Goal: Check status: Check status

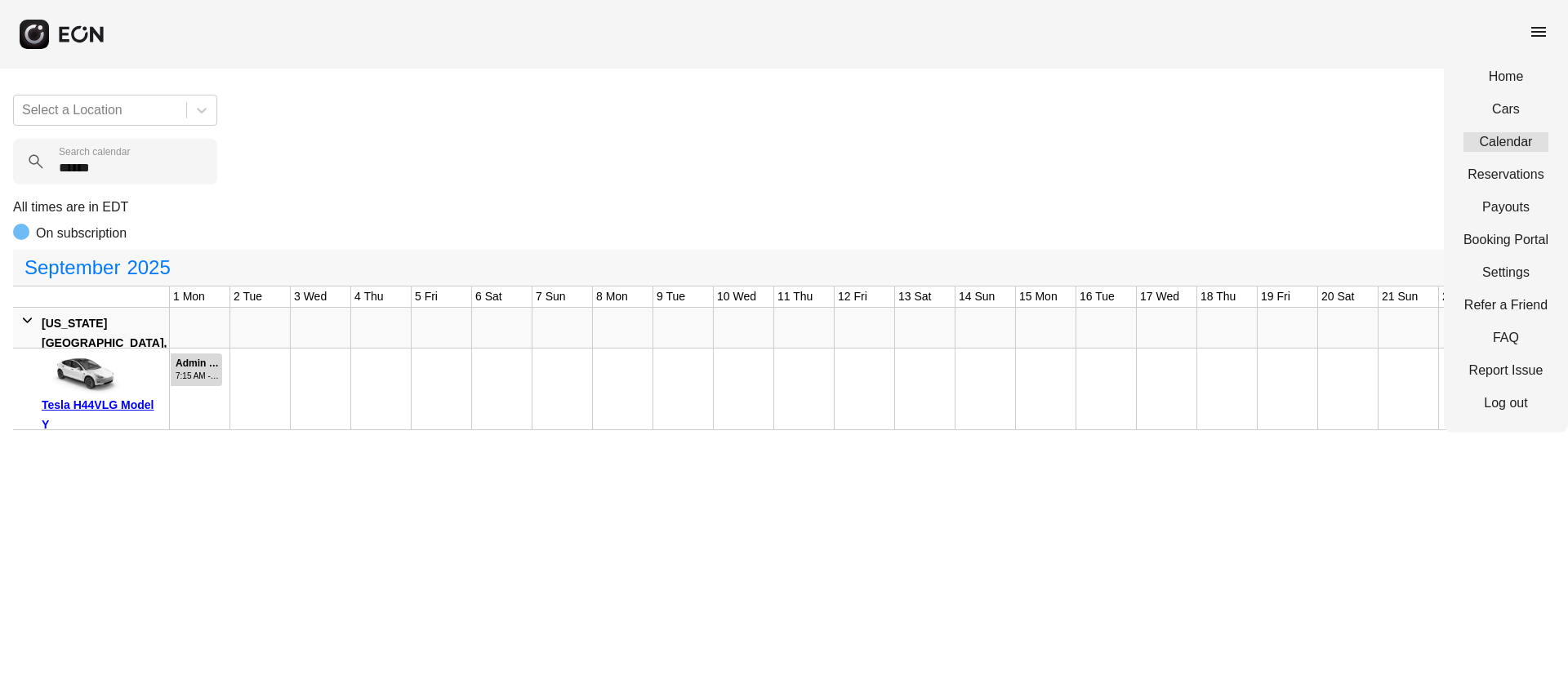
scroll to position [0, 270]
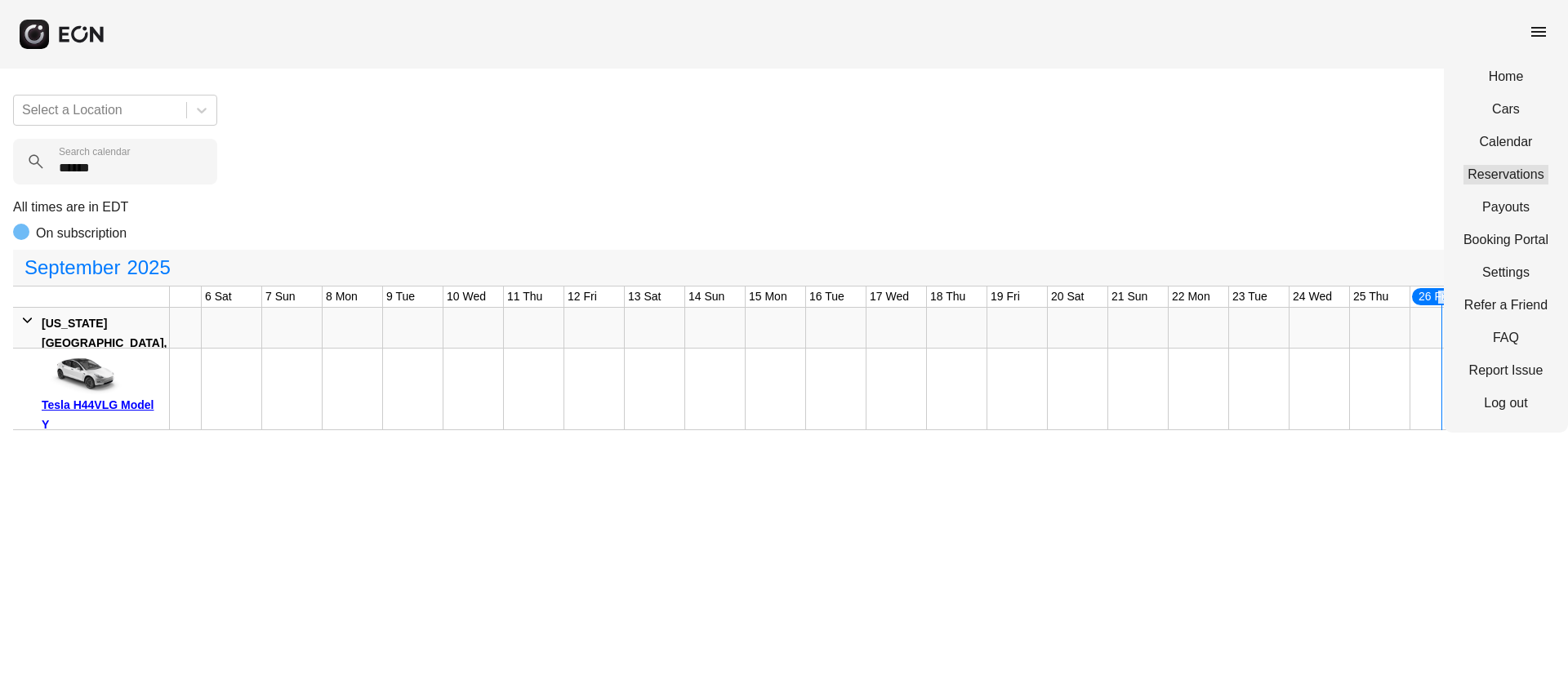
click at [1507, 167] on link "Reservations" at bounding box center [1506, 175] width 85 height 20
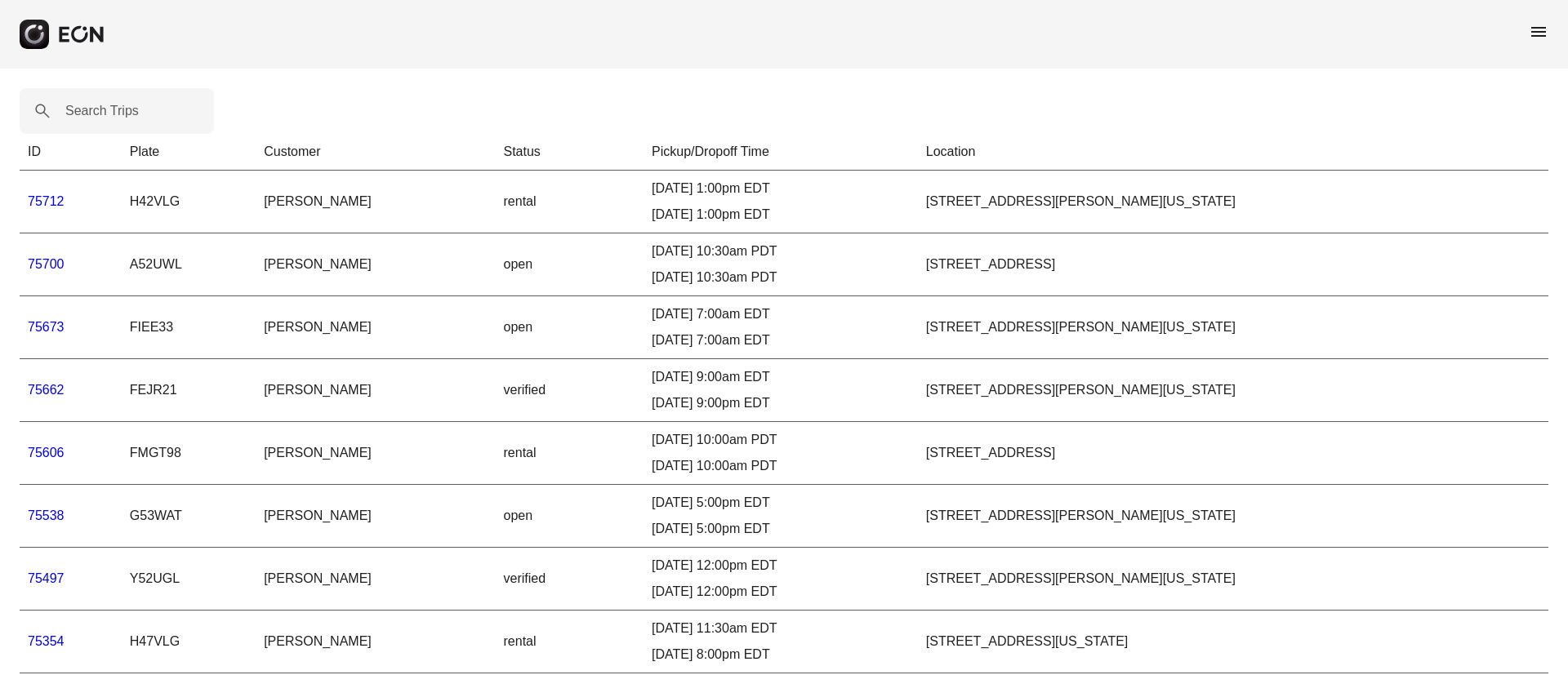
click at [124, 108] on label "Search Trips" at bounding box center [102, 111] width 74 height 20
click at [124, 108] on Trips "Search Trips" at bounding box center [117, 110] width 195 height 46
paste Trips "*****"
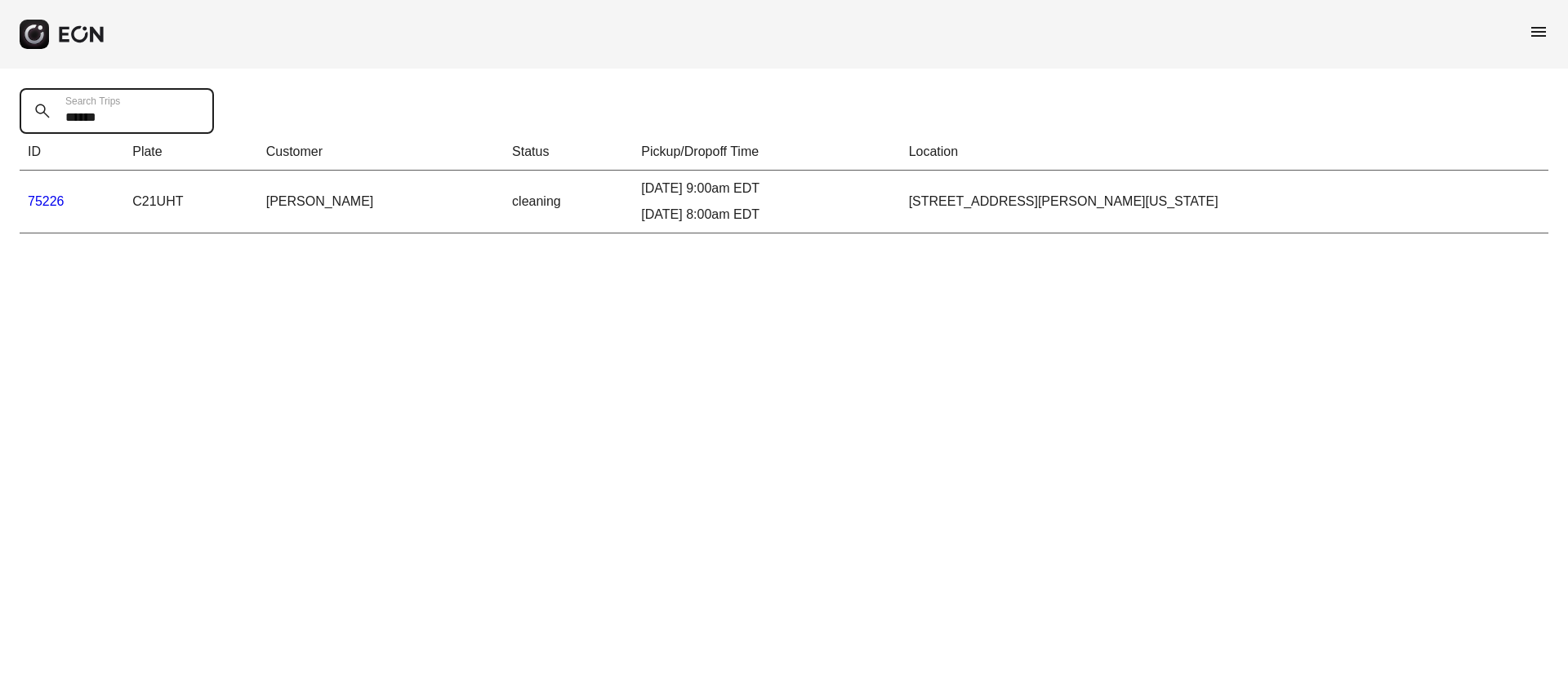
type Trips "*****"
click at [30, 199] on link "75226" at bounding box center [46, 201] width 36 height 14
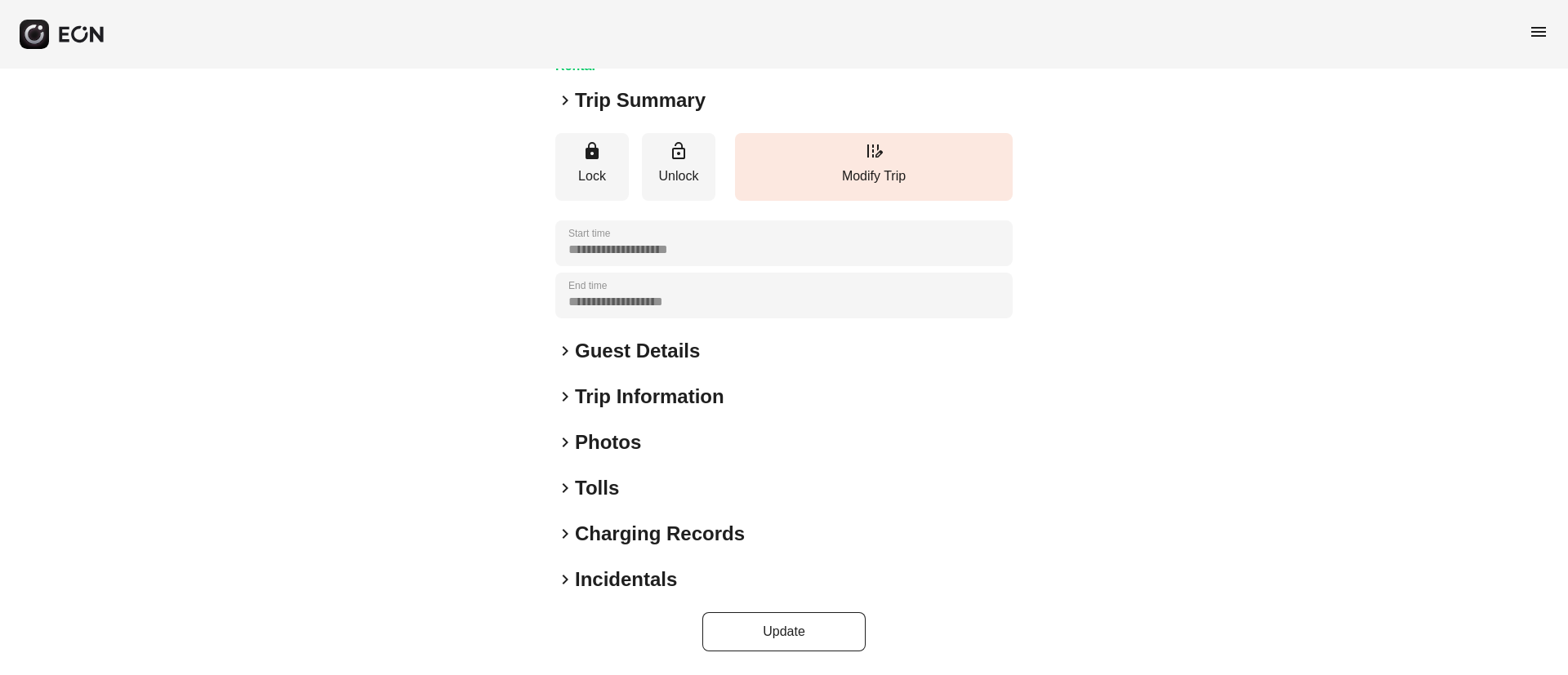
click at [672, 436] on div "keyboard_arrow_right Photos" at bounding box center [784, 443] width 457 height 27
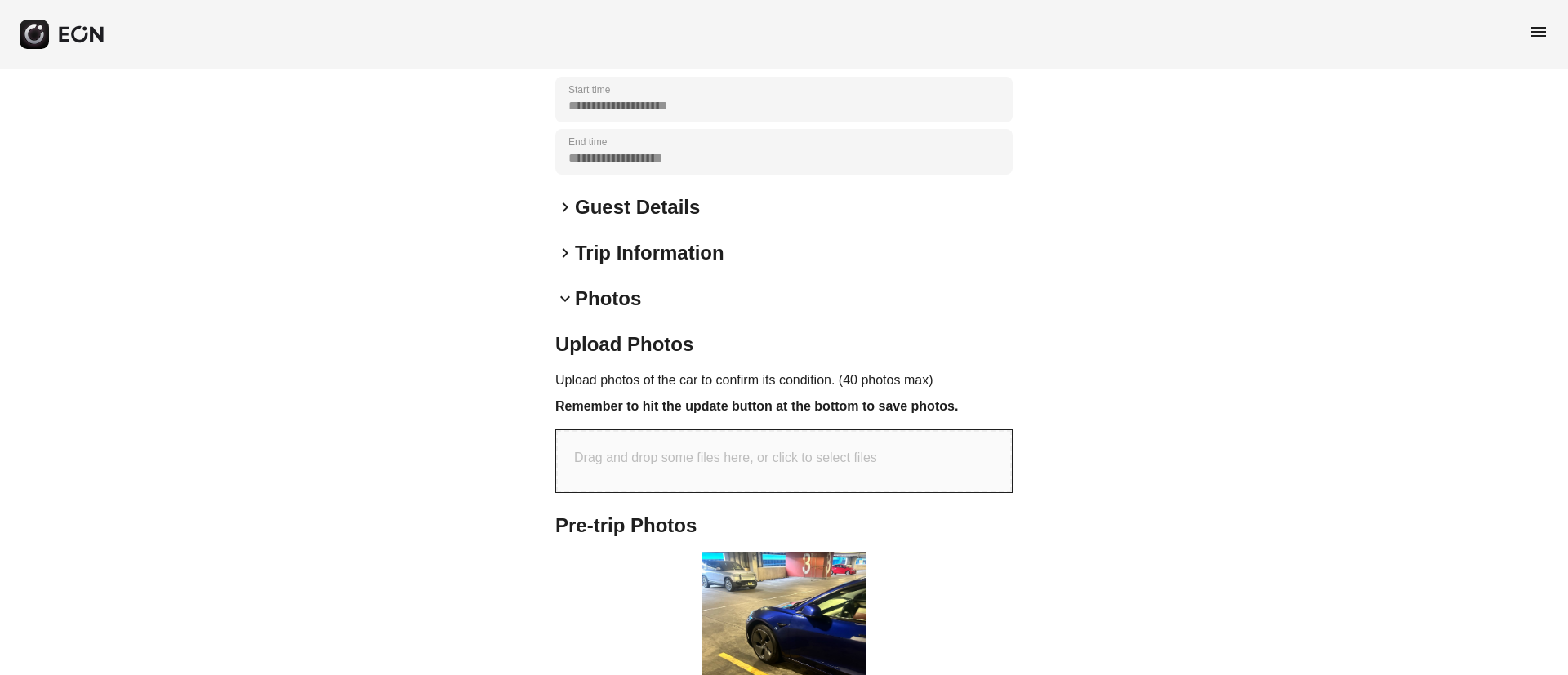
scroll to position [487, 0]
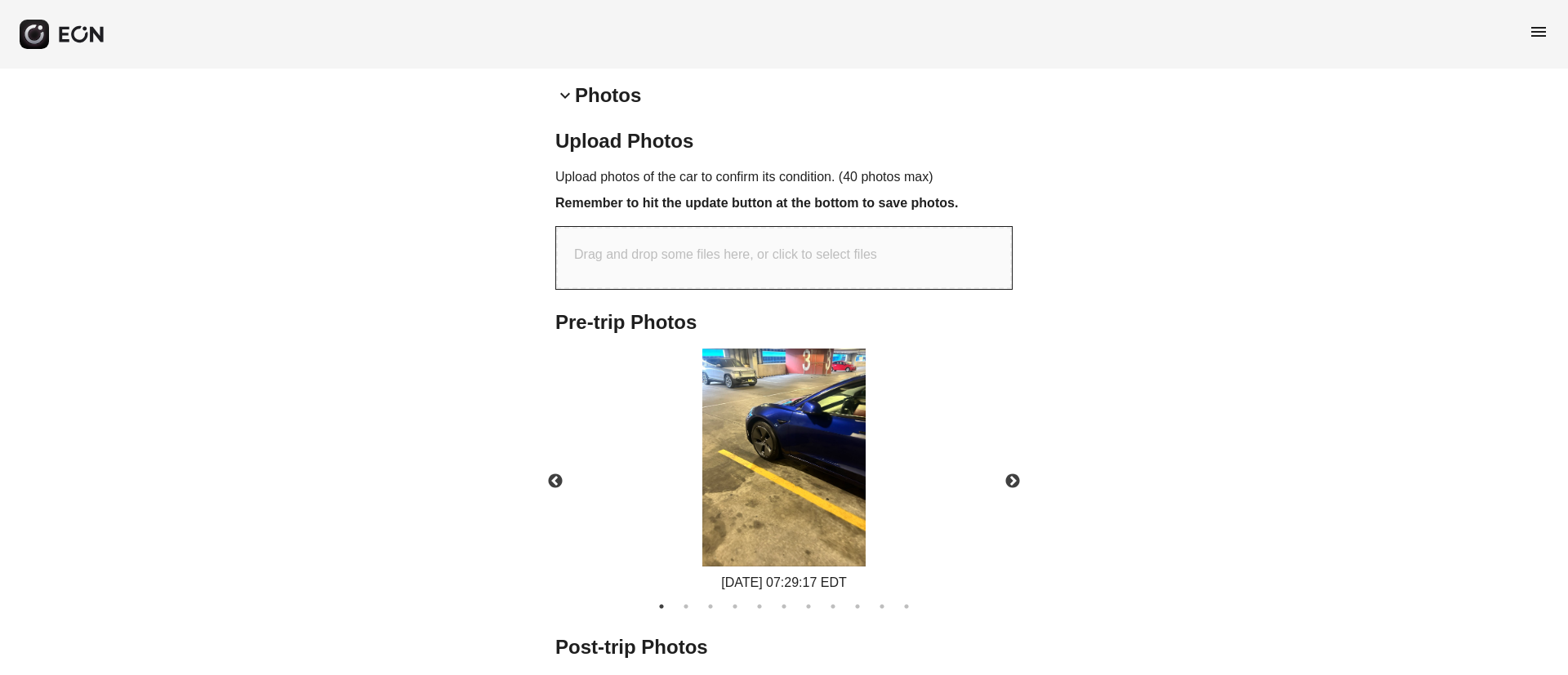
click at [800, 451] on img at bounding box center [784, 457] width 163 height 218
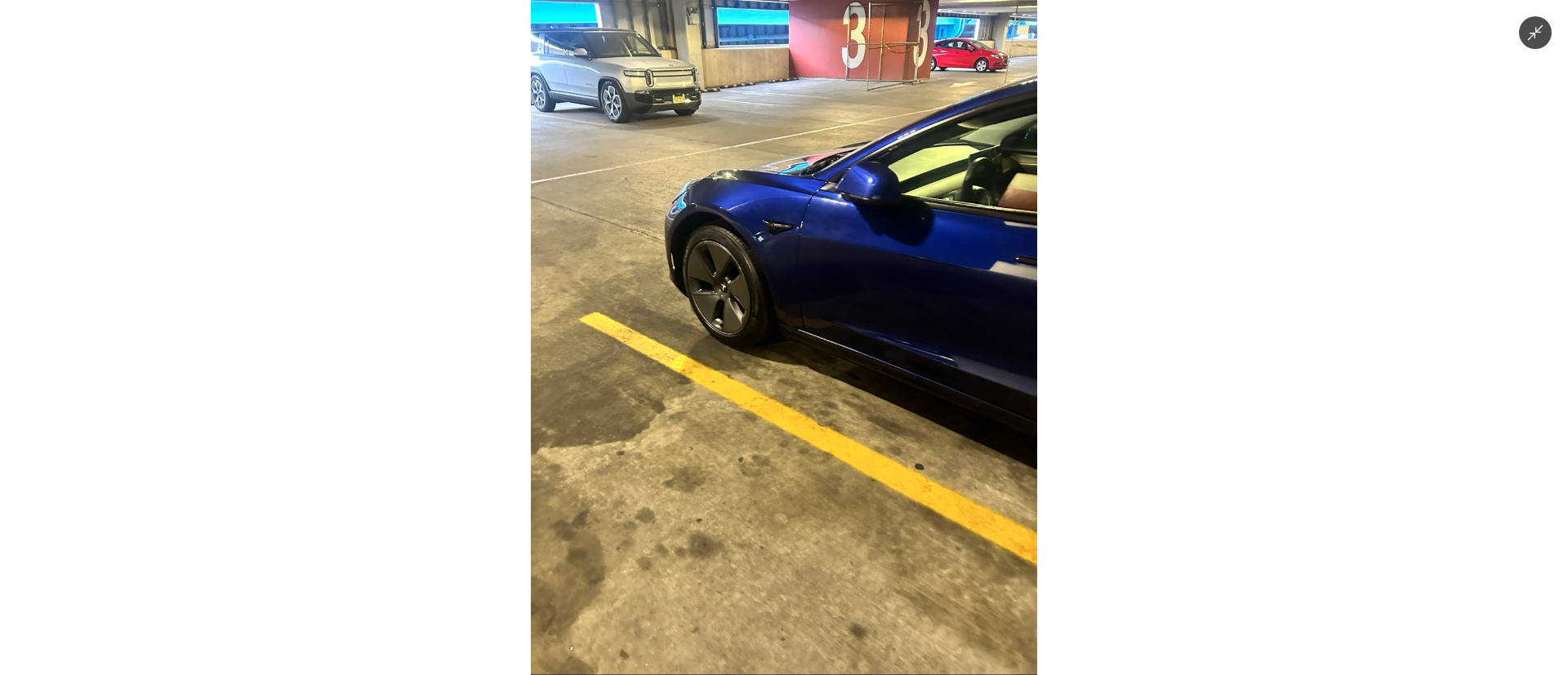
click at [801, 390] on img at bounding box center [784, 337] width 506 height 675
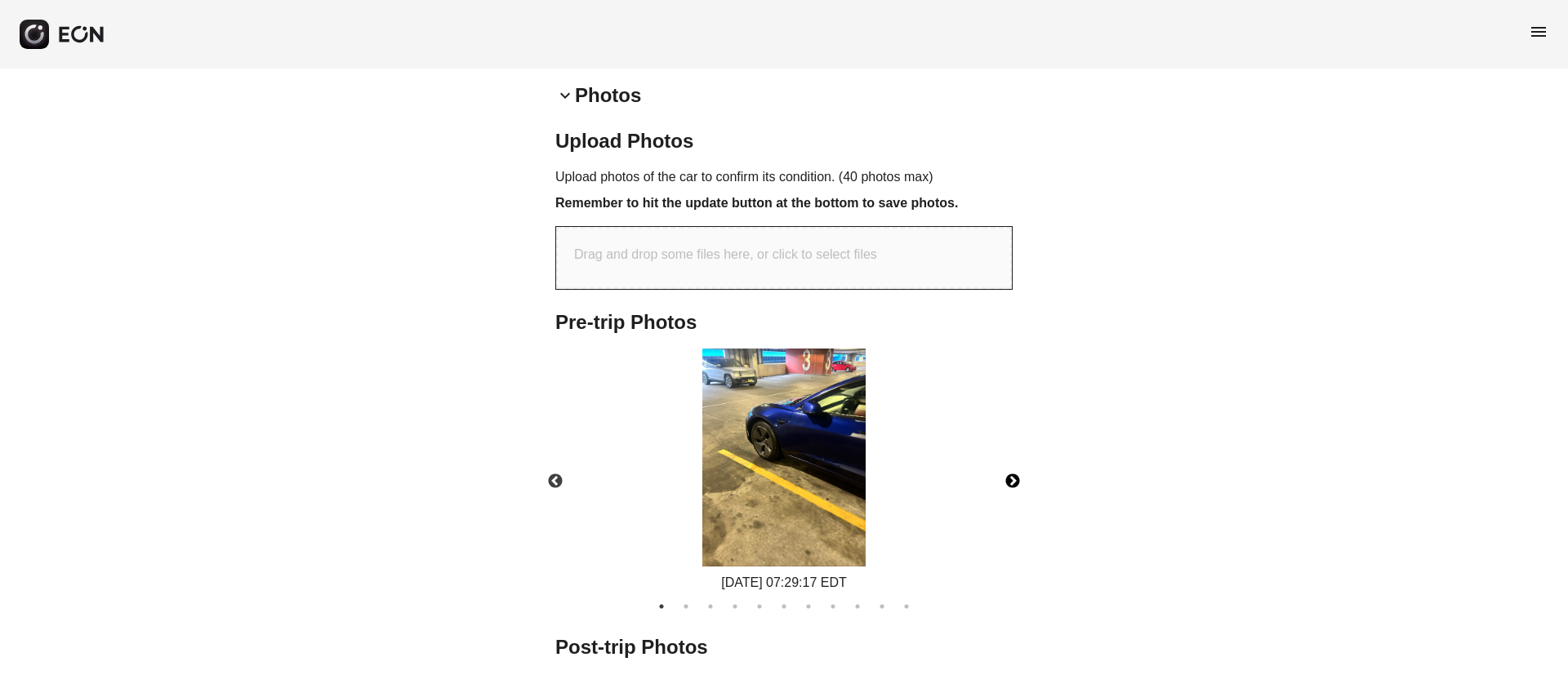
click at [1011, 473] on button "Next" at bounding box center [1012, 481] width 57 height 57
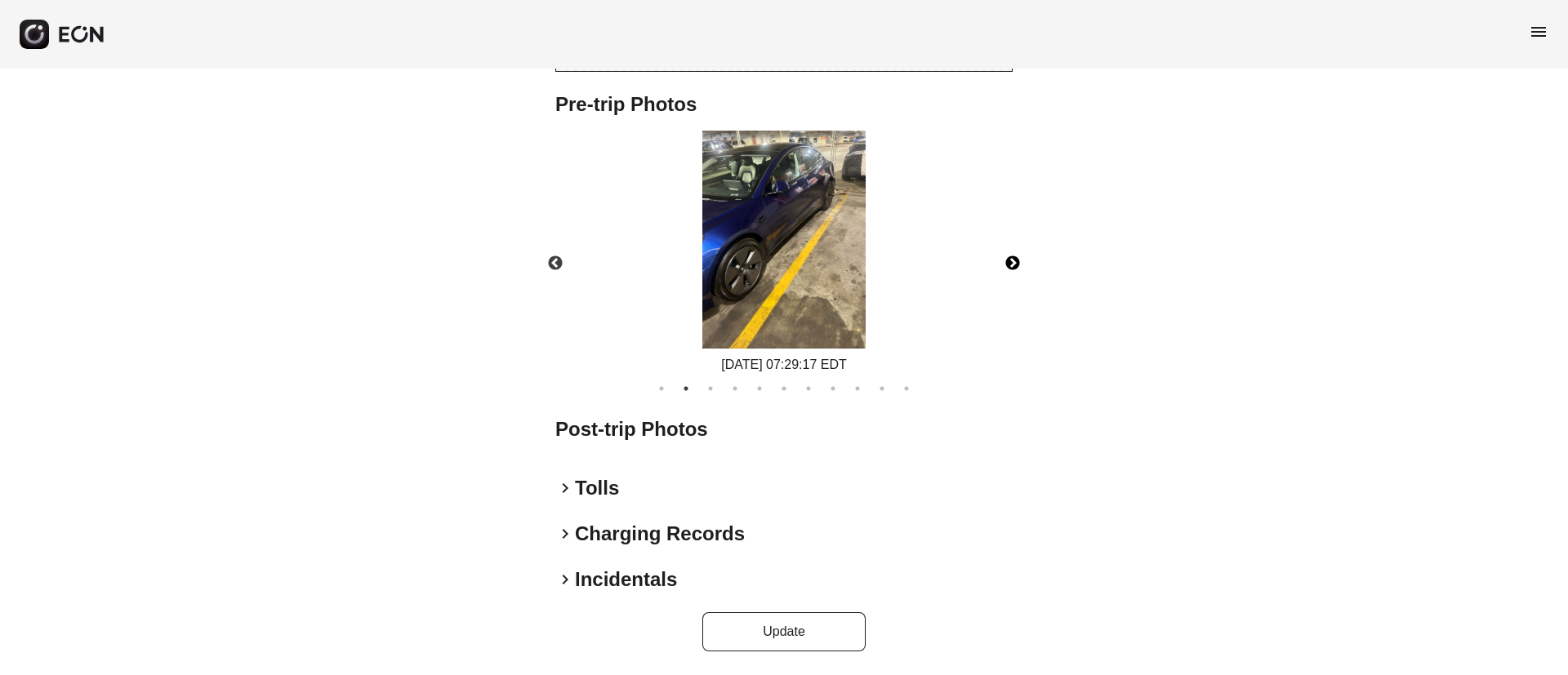
scroll to position [582, 0]
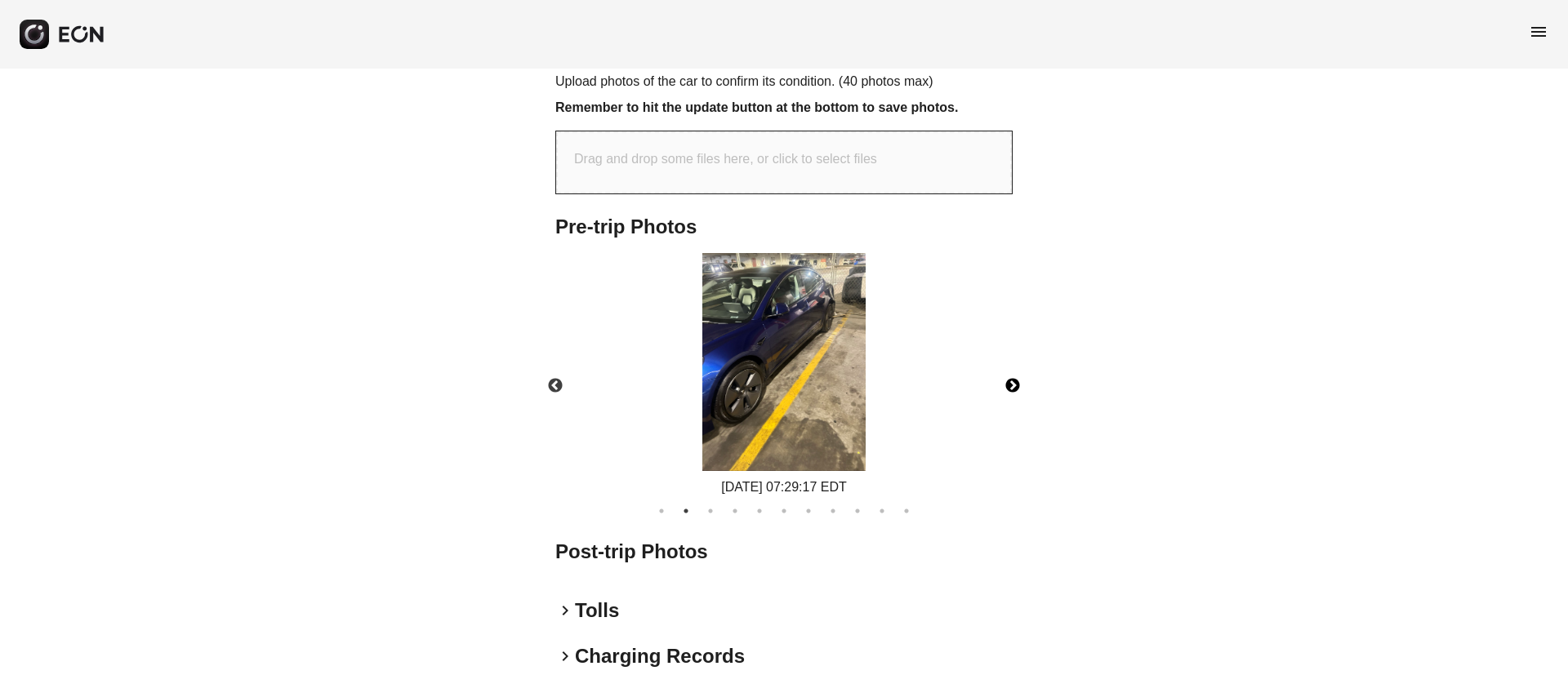
click at [831, 383] on img at bounding box center [784, 362] width 163 height 218
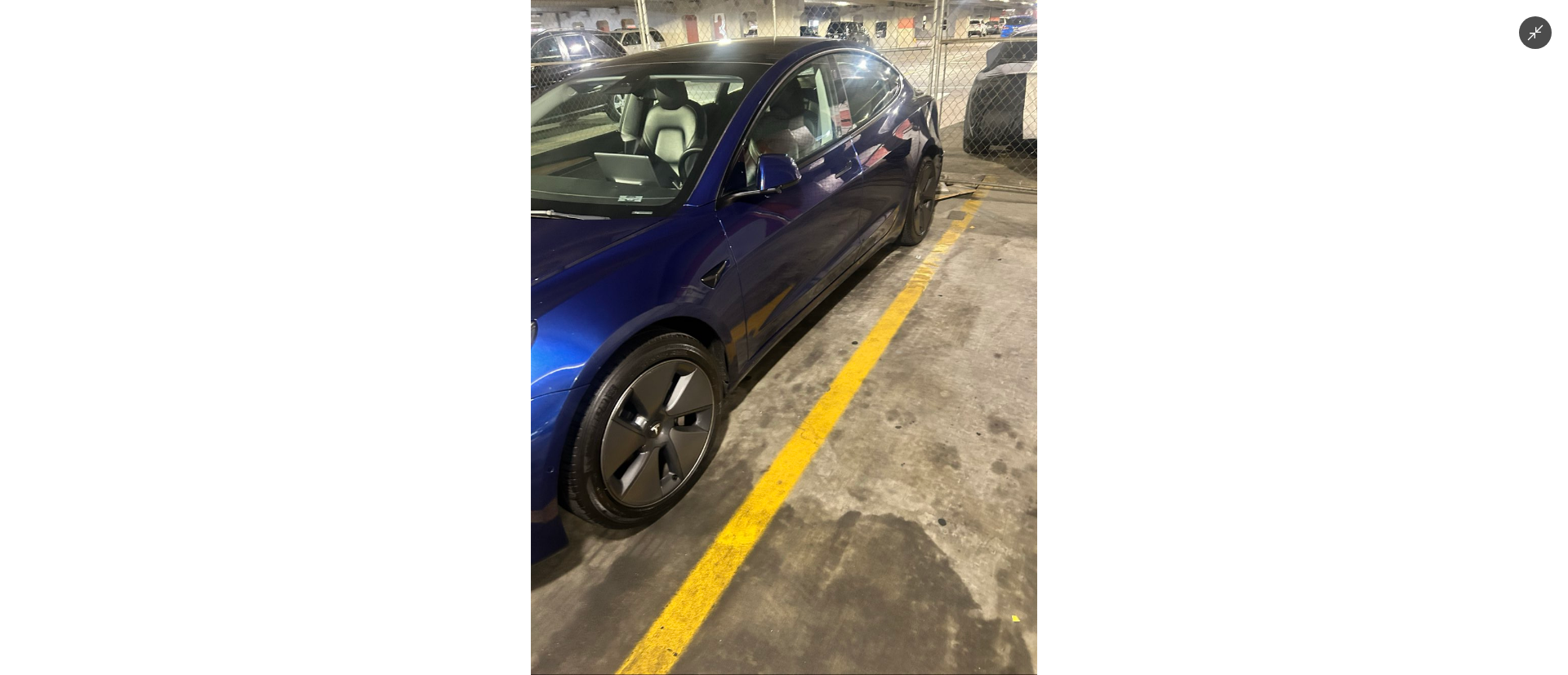
click at [830, 383] on img at bounding box center [784, 337] width 506 height 675
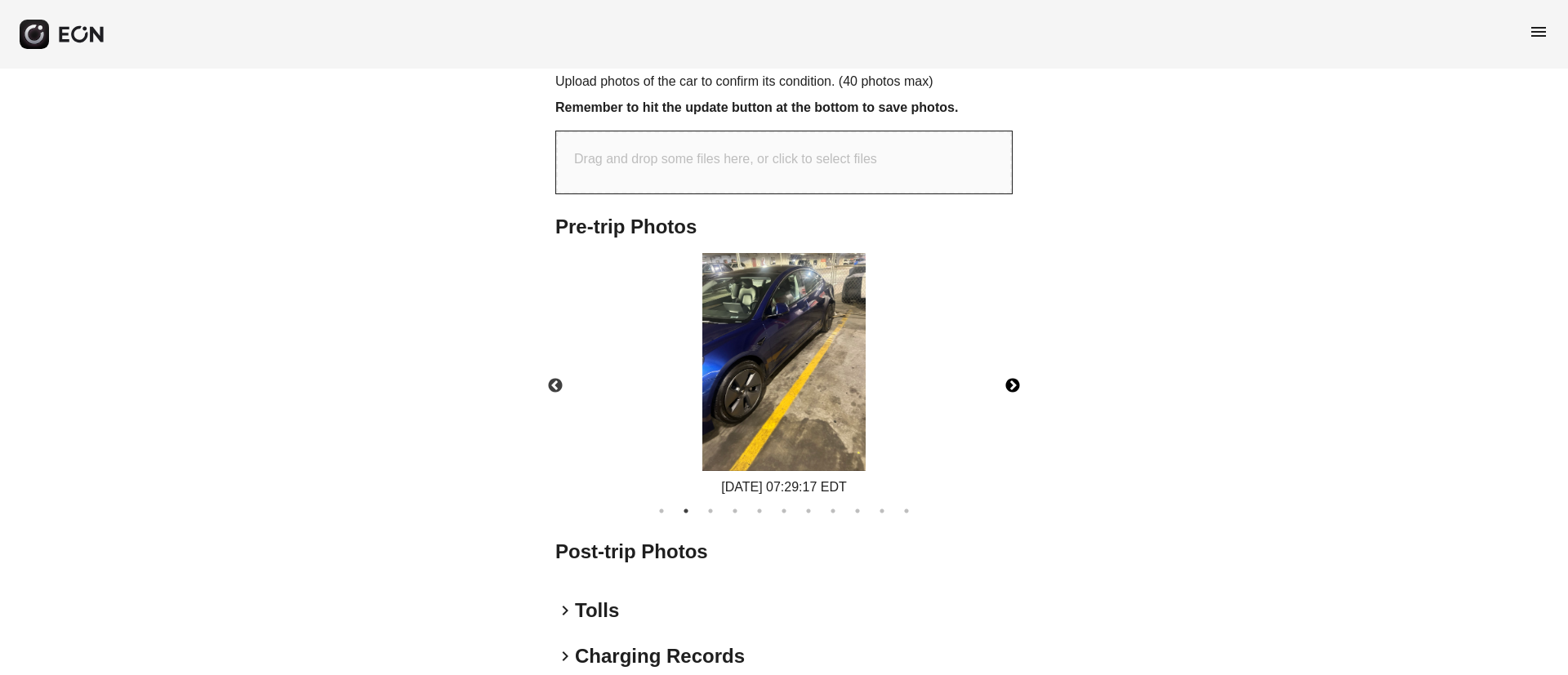
click at [1009, 384] on button "Next" at bounding box center [1012, 386] width 57 height 57
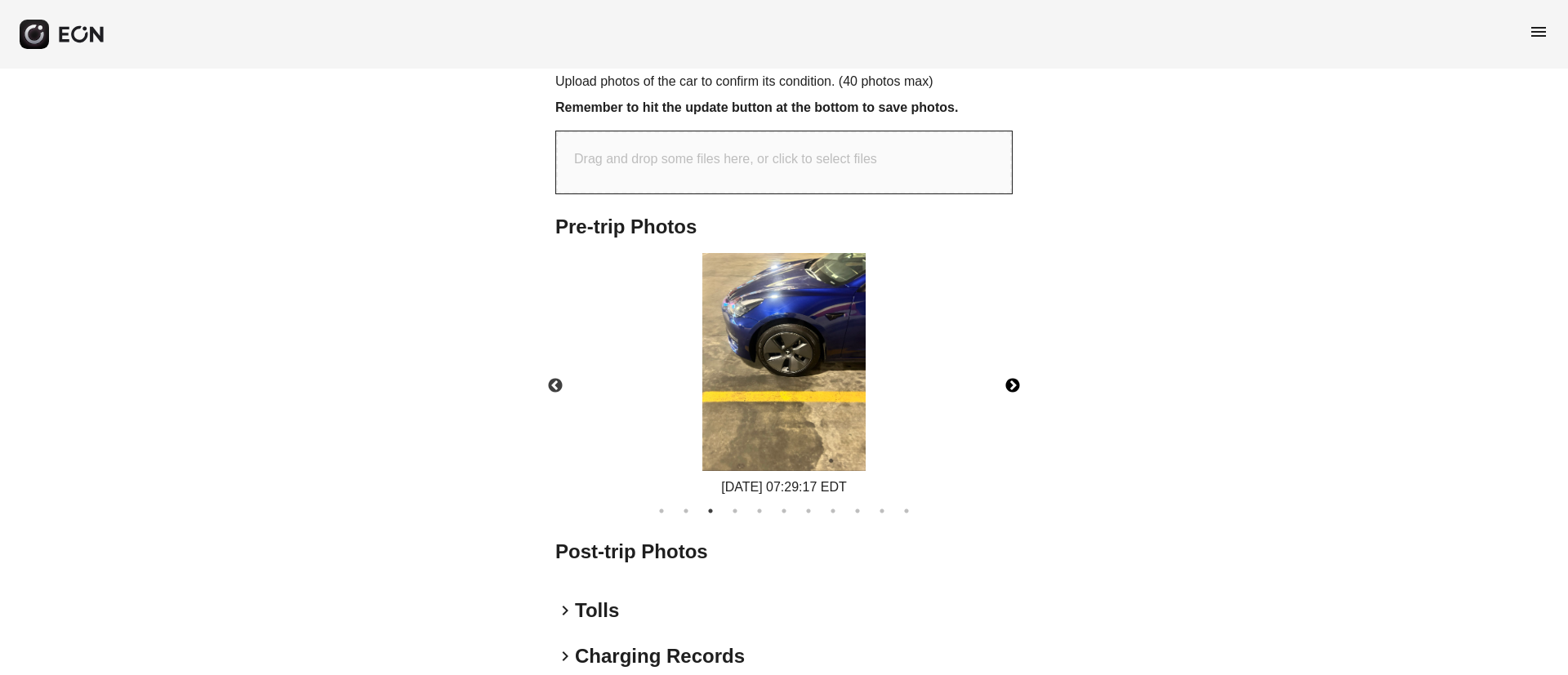
click at [801, 361] on img at bounding box center [784, 362] width 163 height 218
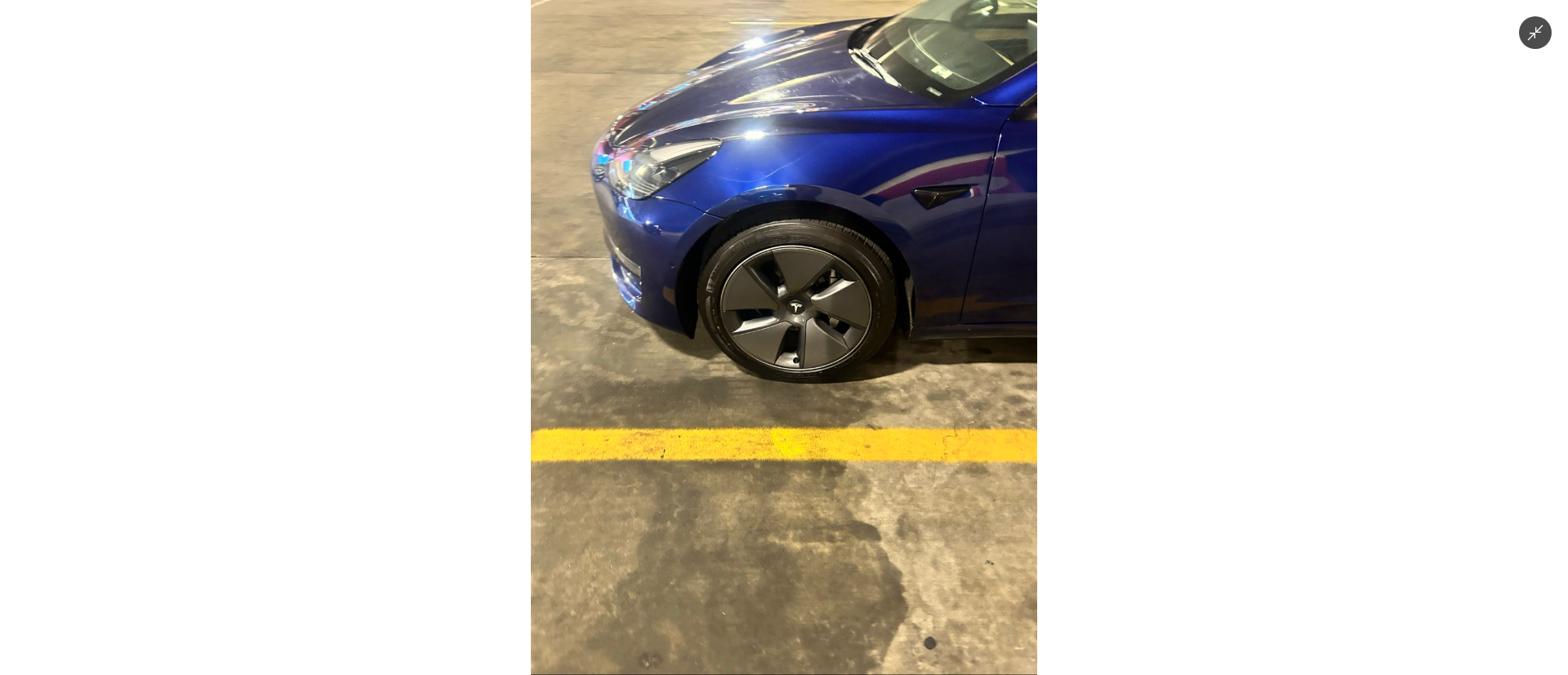
click at [801, 361] on img at bounding box center [784, 337] width 506 height 675
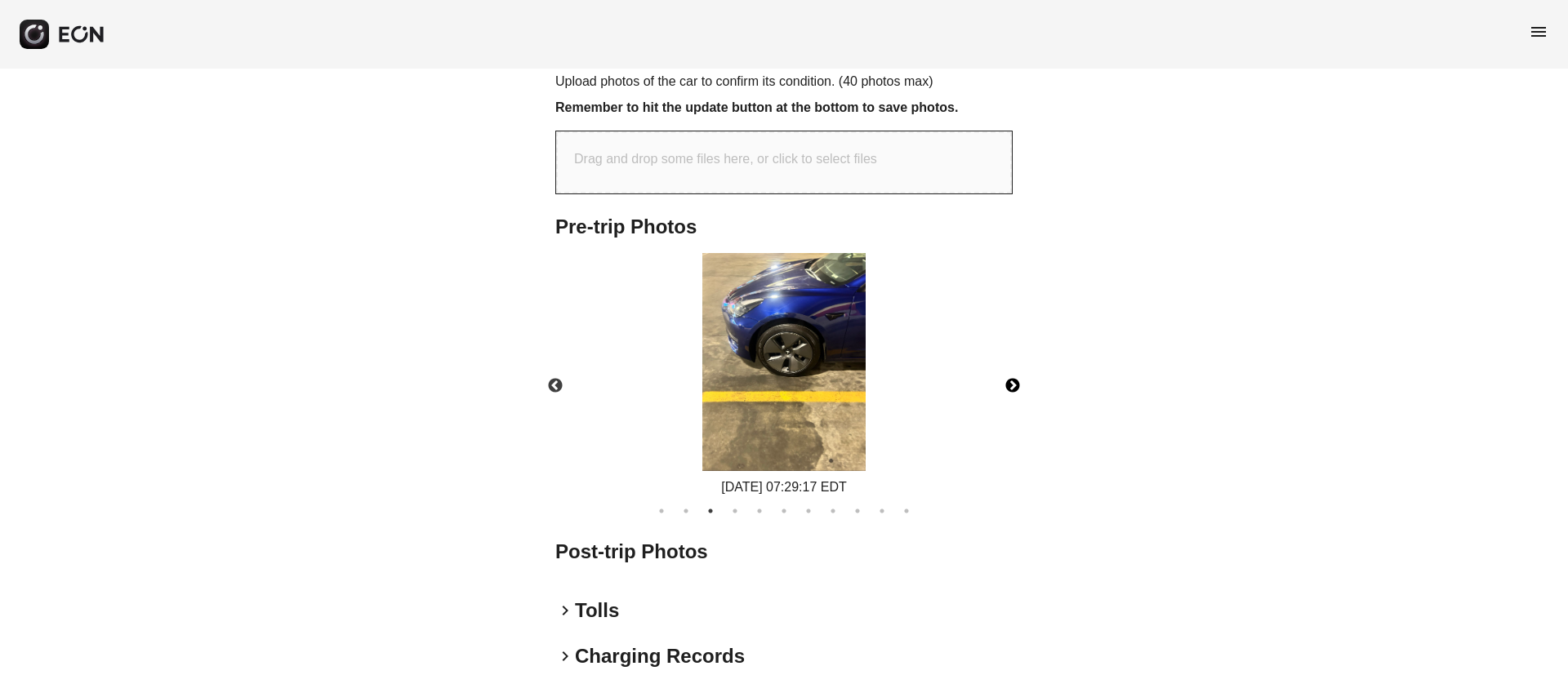
click at [801, 361] on img at bounding box center [784, 362] width 163 height 218
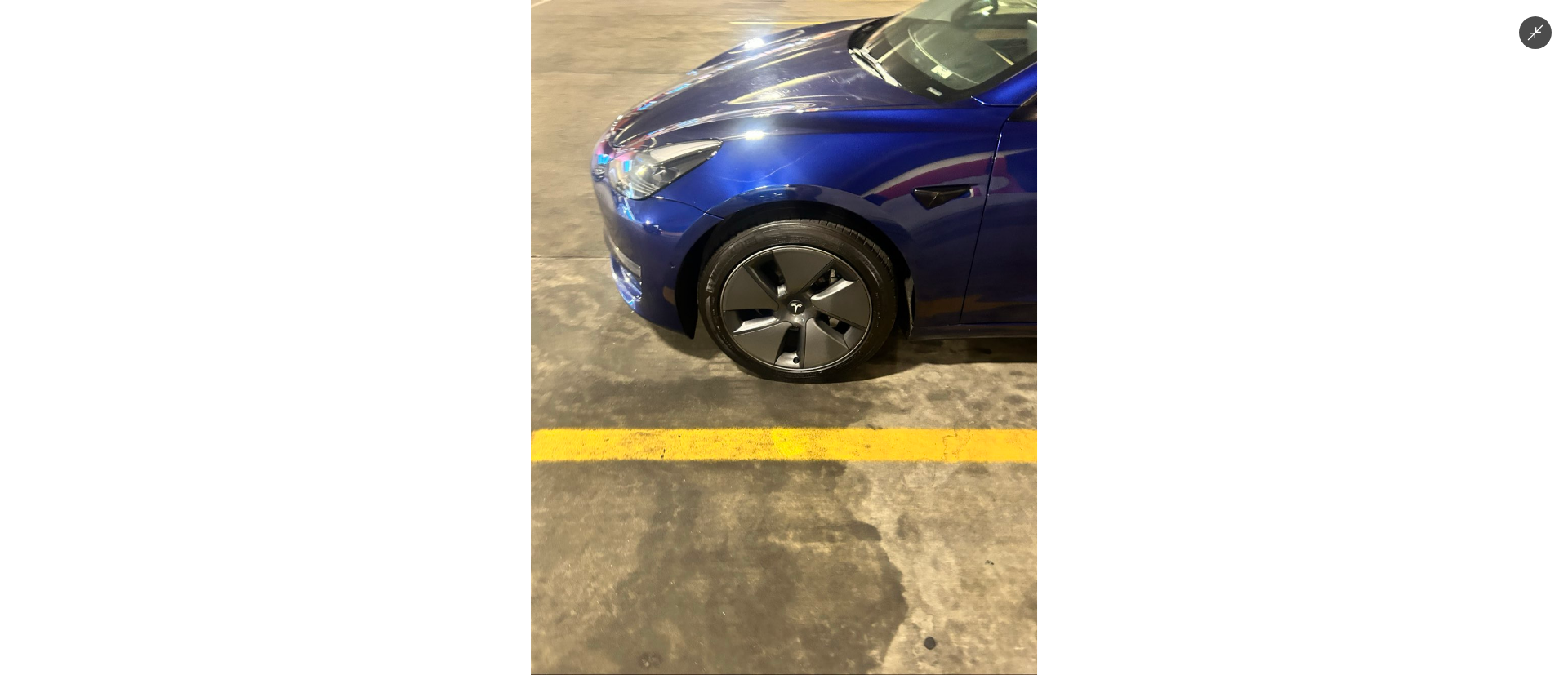
click at [801, 361] on img at bounding box center [784, 337] width 506 height 675
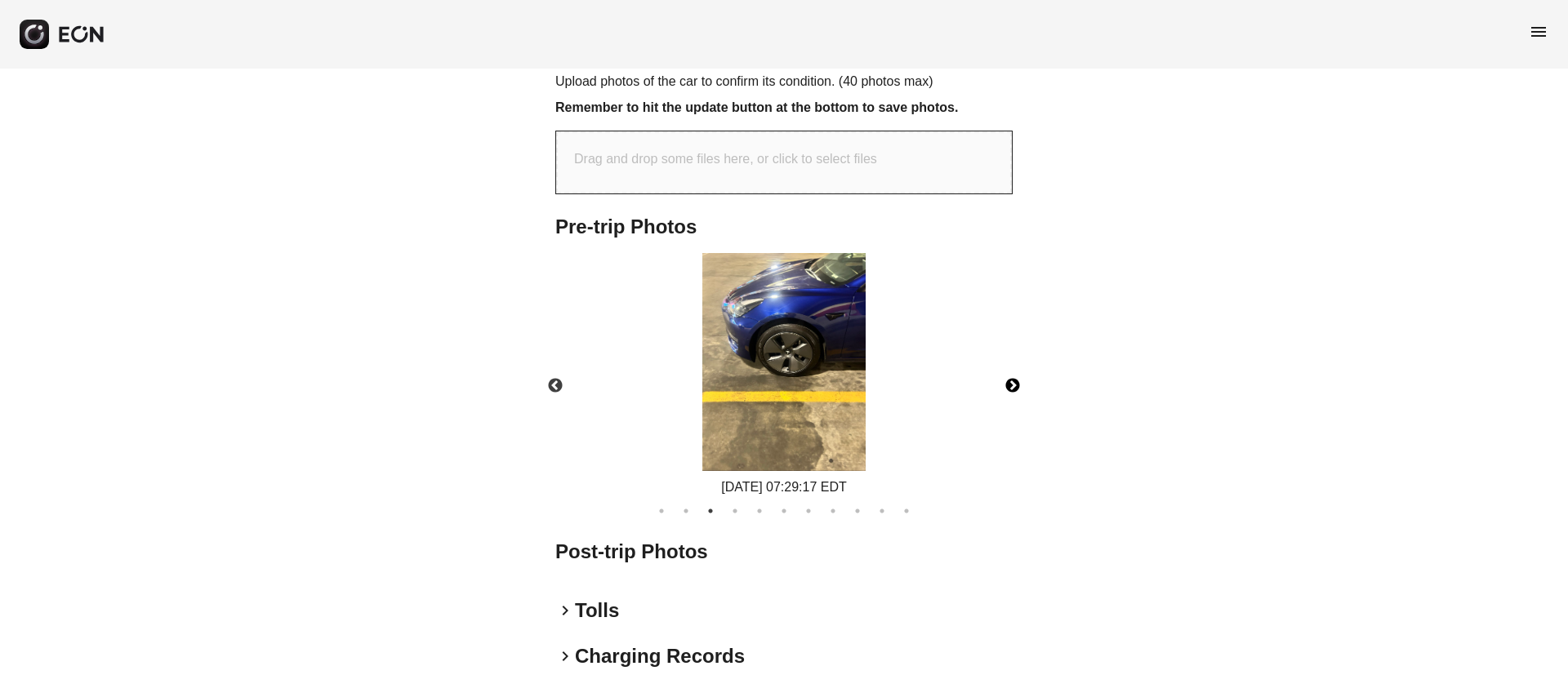
click at [1017, 378] on button "Next" at bounding box center [1012, 386] width 57 height 57
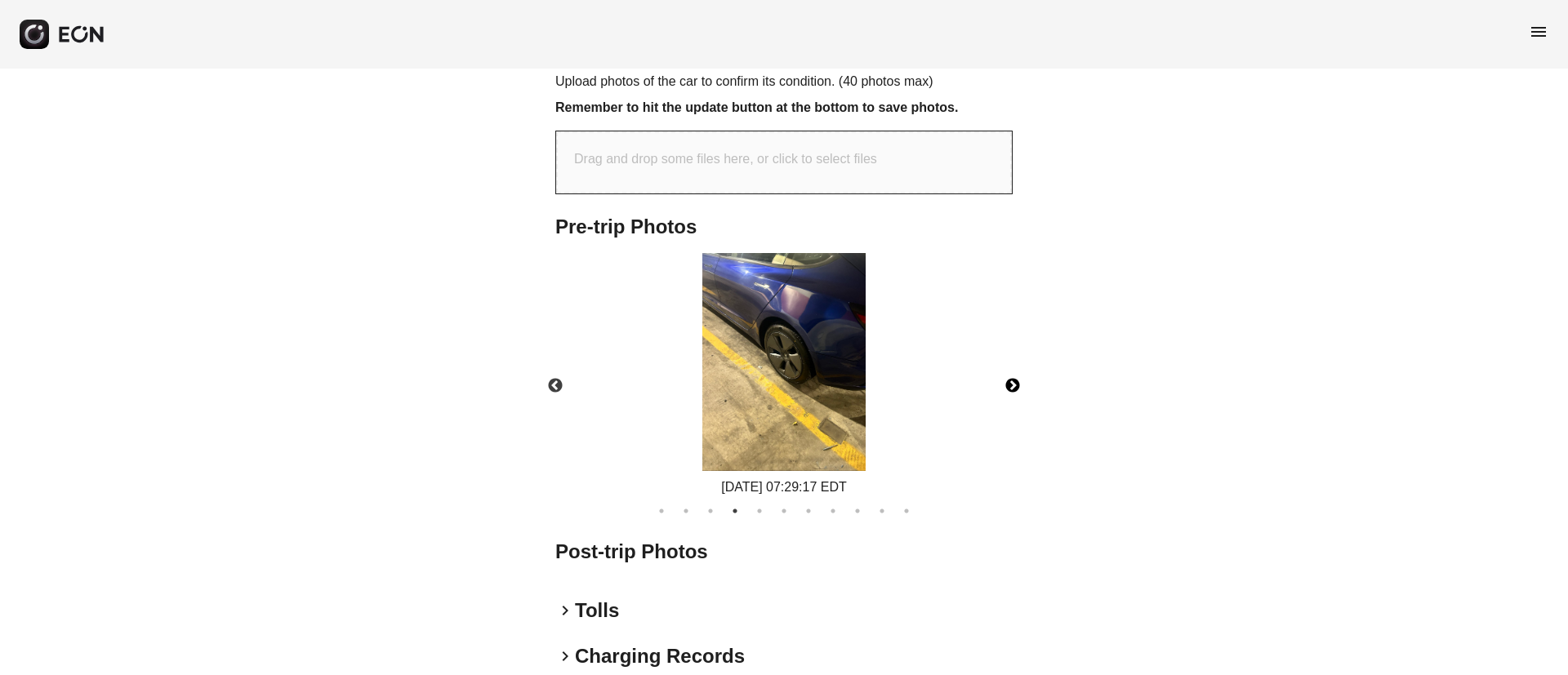
click at [807, 377] on img at bounding box center [784, 362] width 163 height 218
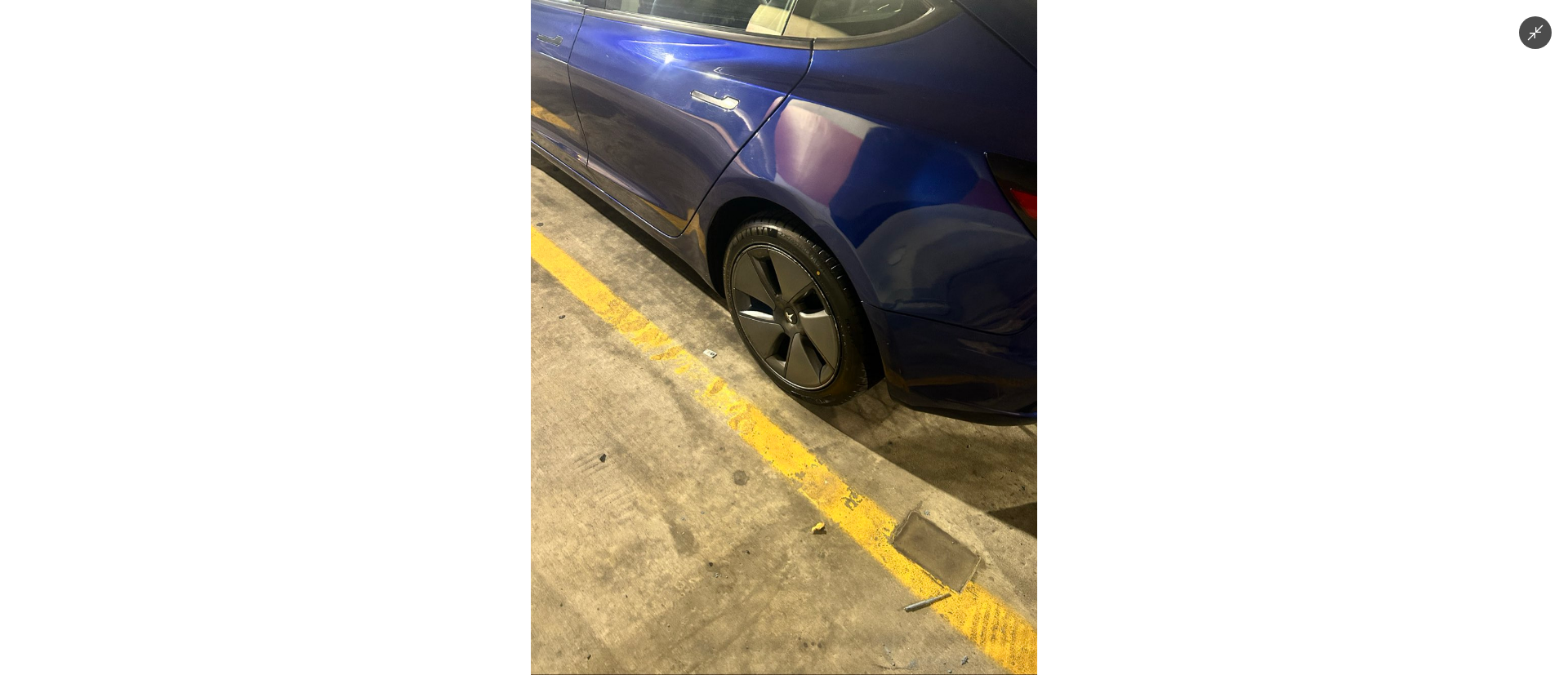
click at [807, 377] on img at bounding box center [784, 337] width 506 height 675
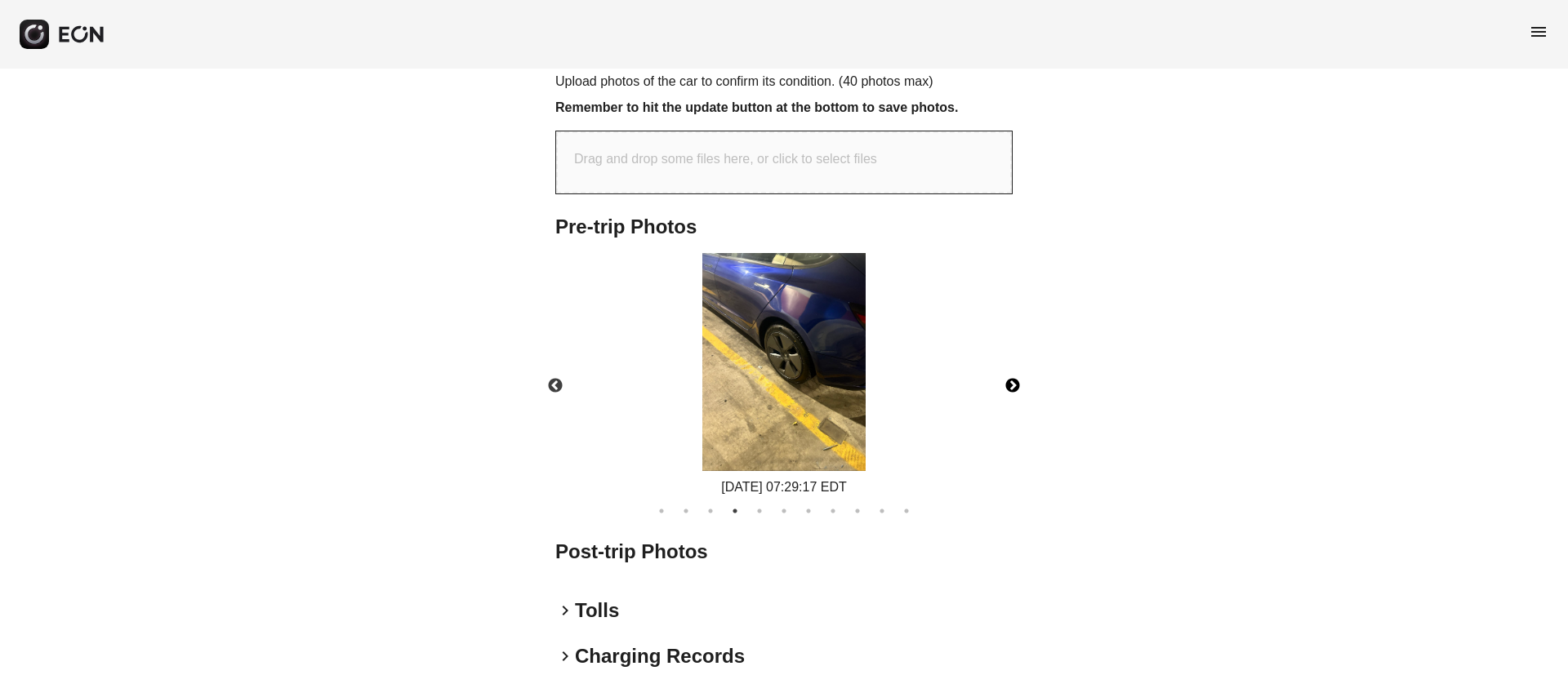
click at [1017, 379] on button "Next" at bounding box center [1012, 386] width 57 height 57
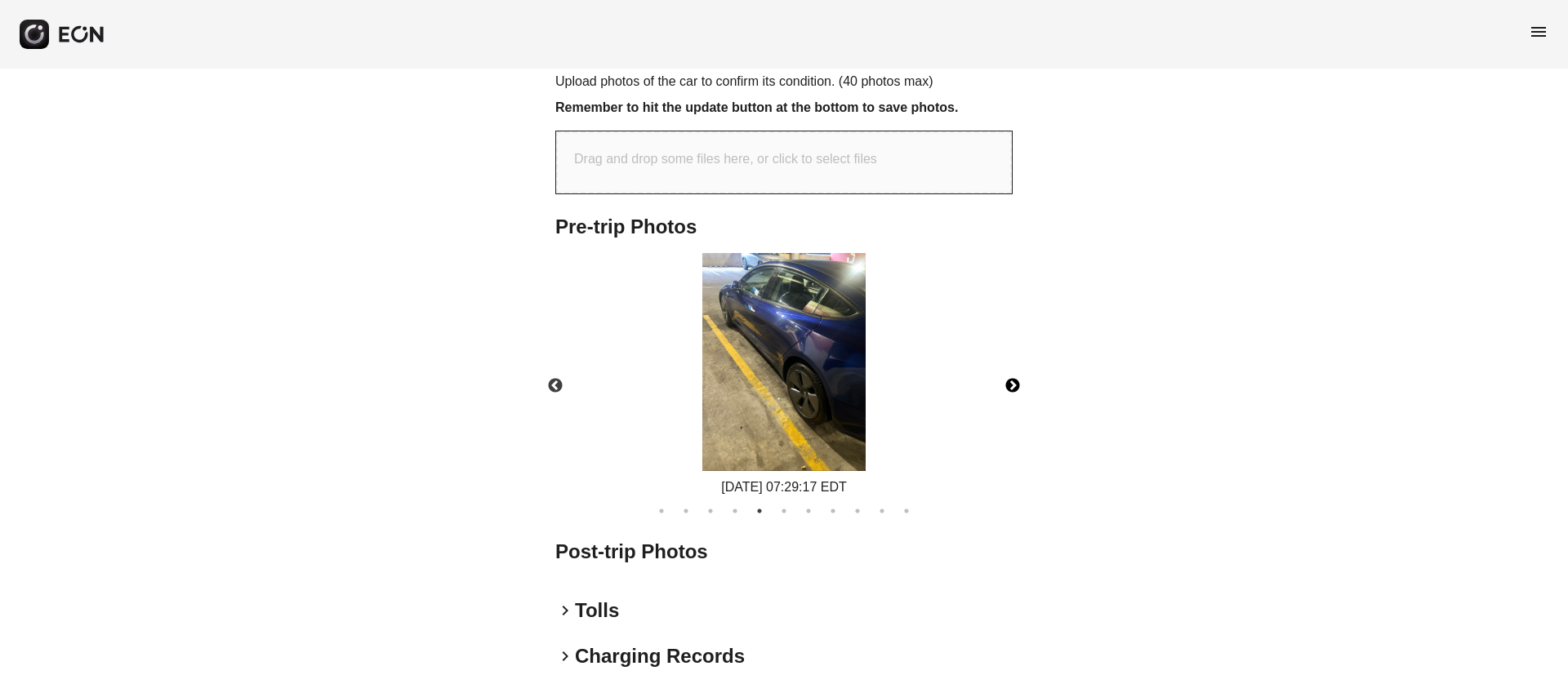
click at [781, 388] on img at bounding box center [784, 362] width 163 height 218
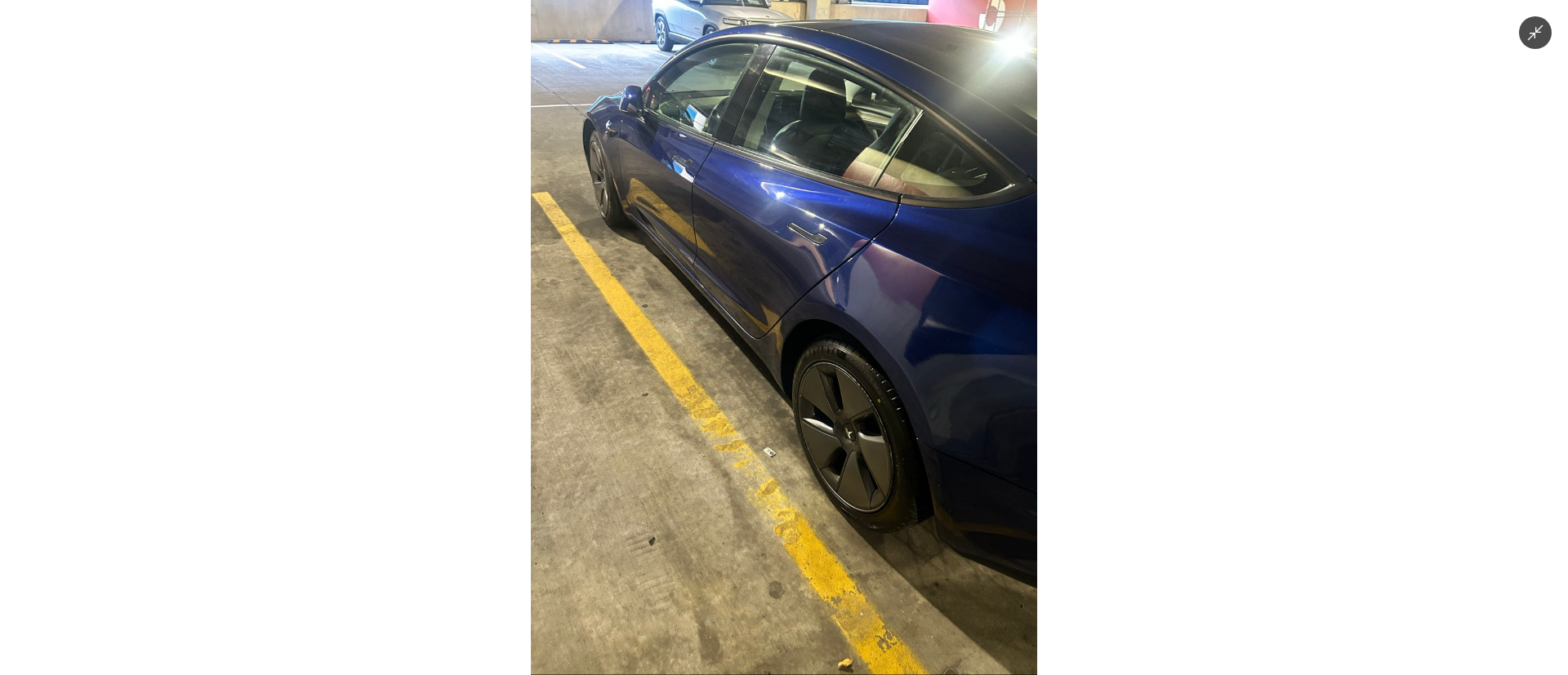
click at [781, 388] on img at bounding box center [784, 337] width 506 height 675
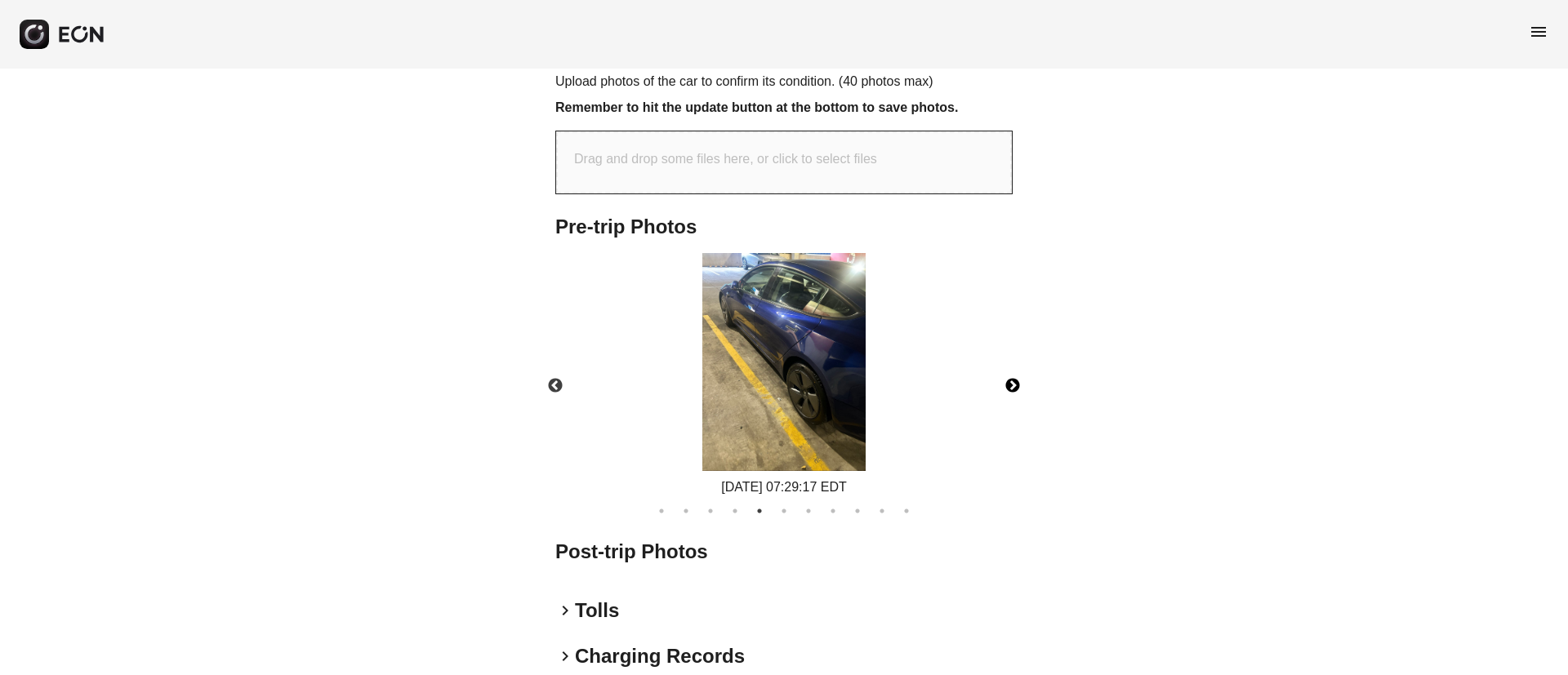
click at [1008, 385] on button "Next" at bounding box center [1012, 386] width 57 height 57
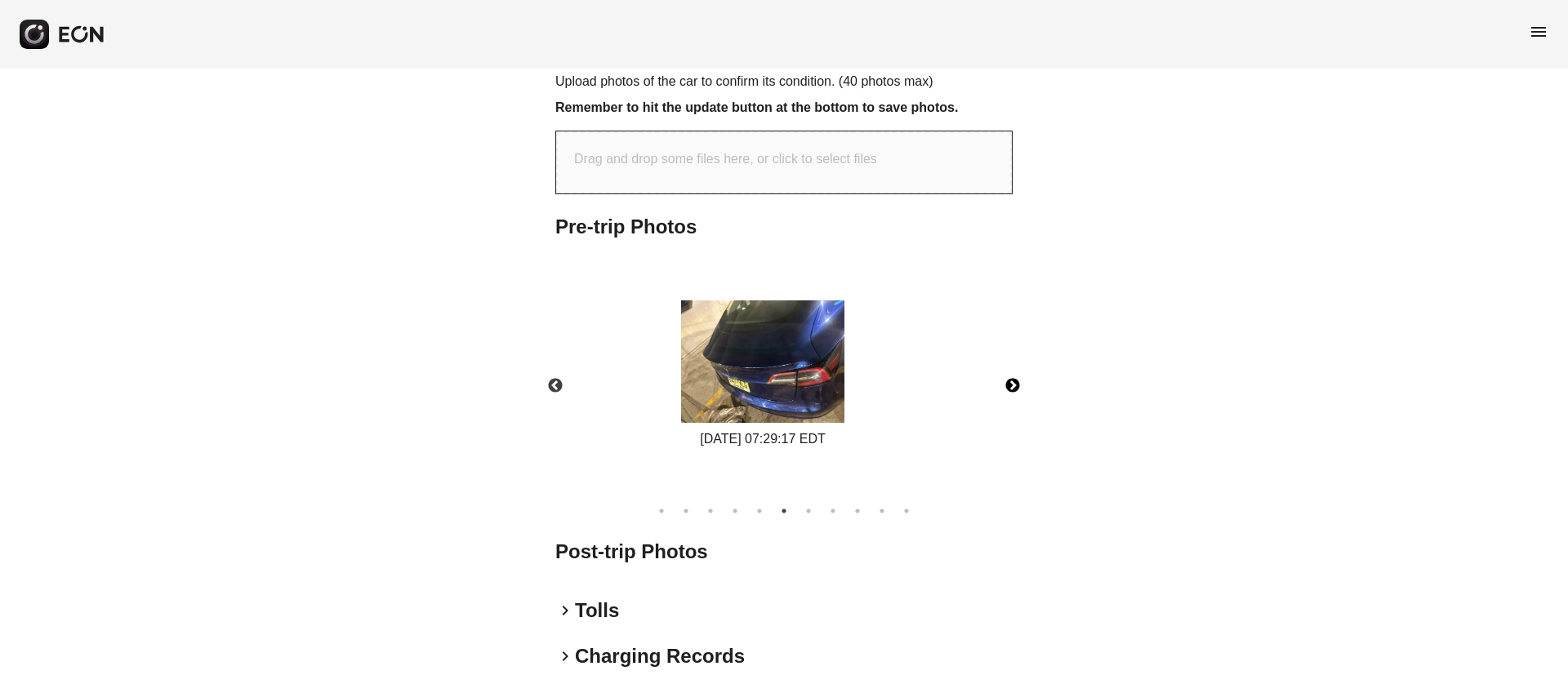
drag, startPoint x: 859, startPoint y: 395, endPoint x: 842, endPoint y: 388, distance: 18.4
click at [842, 388] on img at bounding box center [762, 362] width 163 height 123
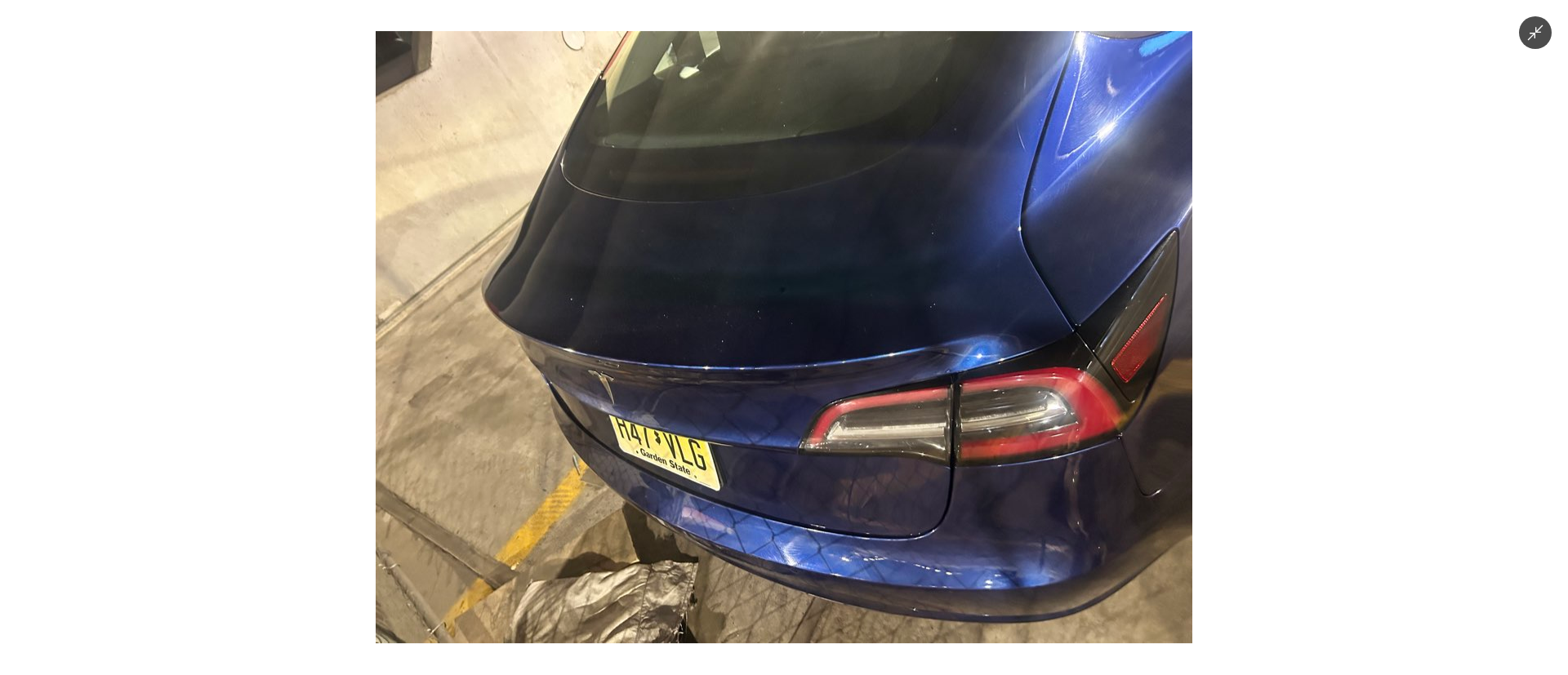
click at [842, 388] on img at bounding box center [784, 337] width 817 height 613
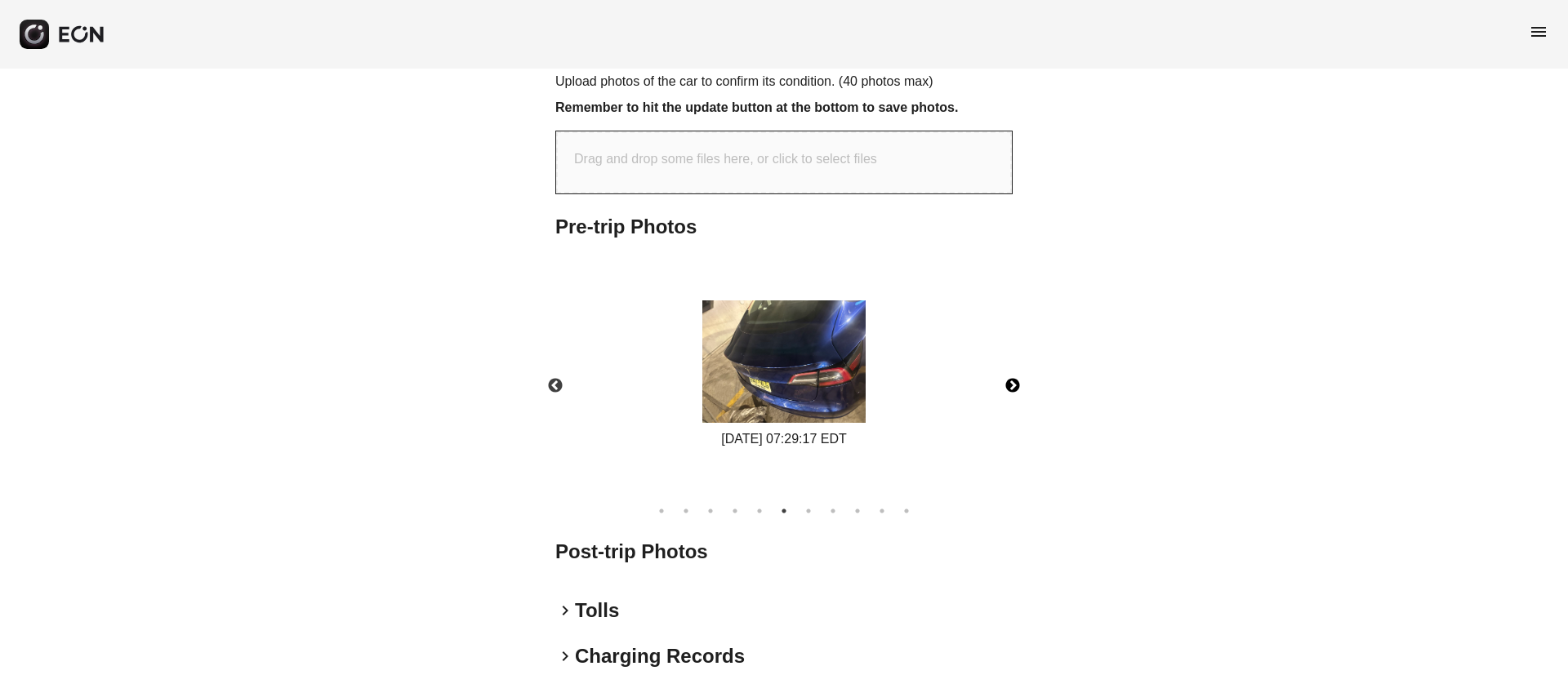
click at [842, 388] on img at bounding box center [784, 362] width 163 height 123
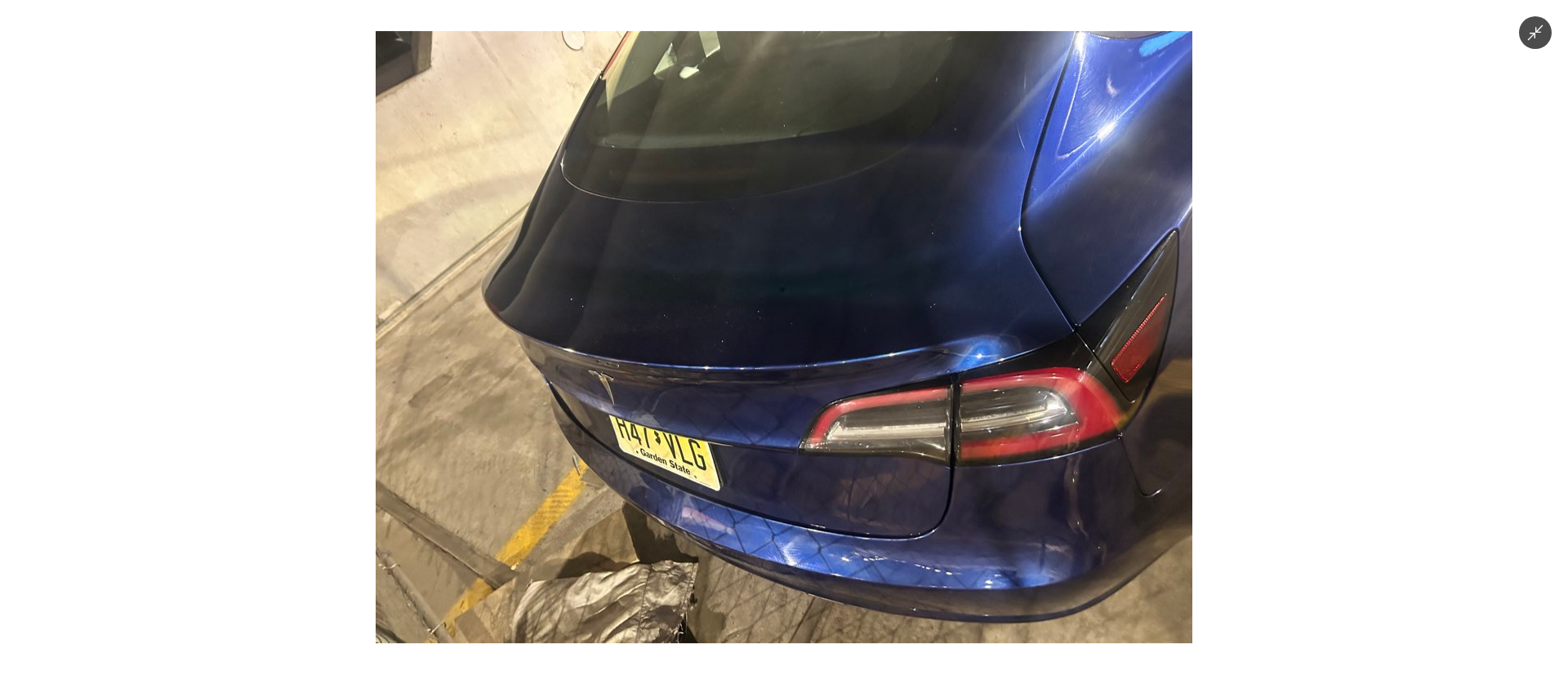
click at [842, 388] on img at bounding box center [784, 337] width 817 height 613
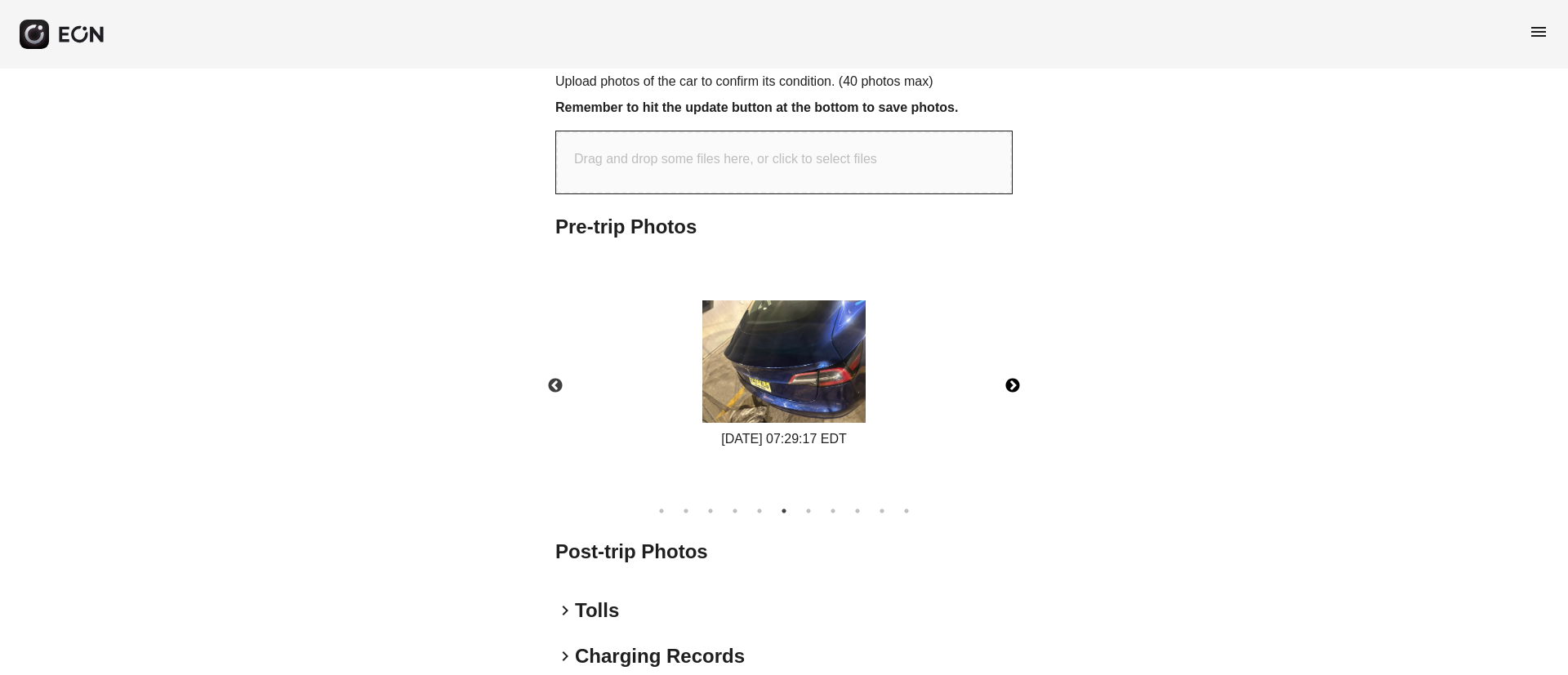
click at [1005, 380] on button "Next" at bounding box center [1012, 386] width 57 height 57
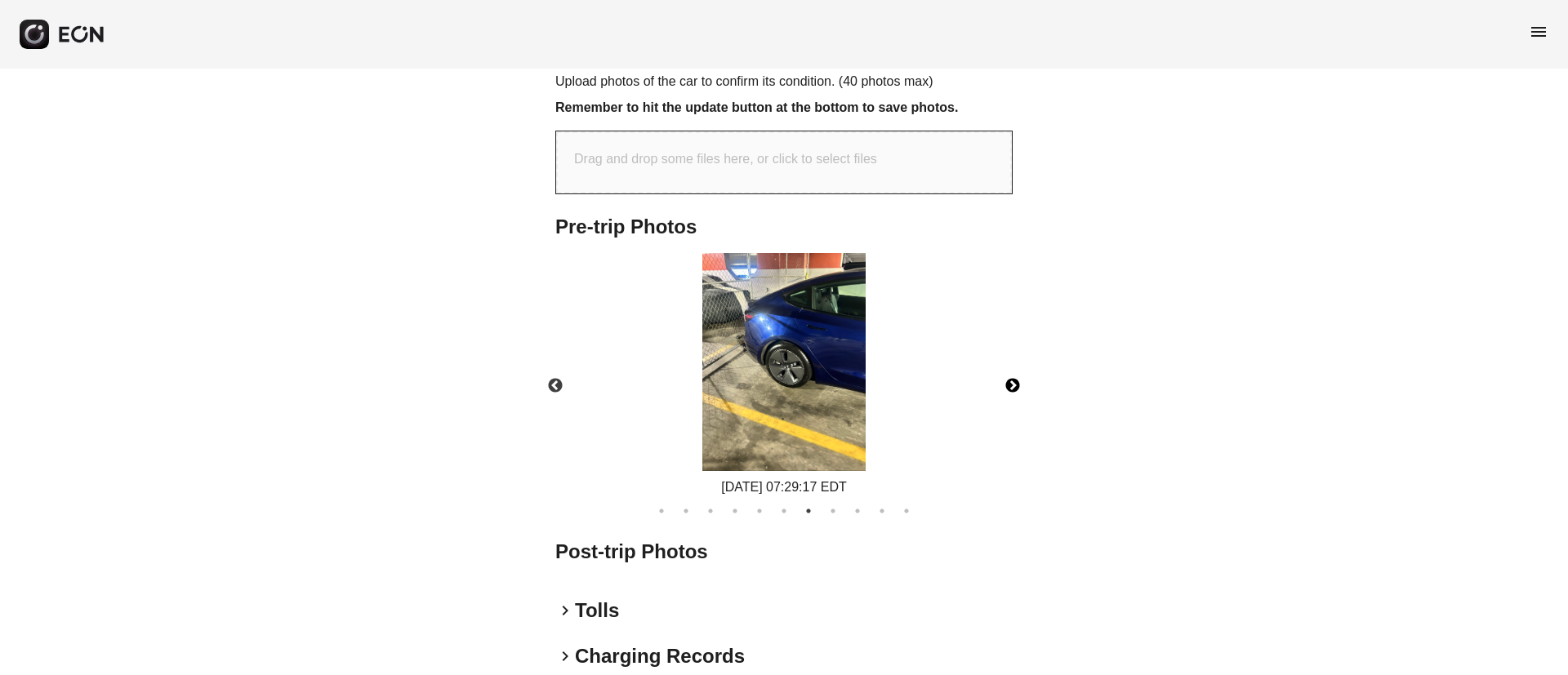
click at [827, 375] on img at bounding box center [784, 362] width 163 height 218
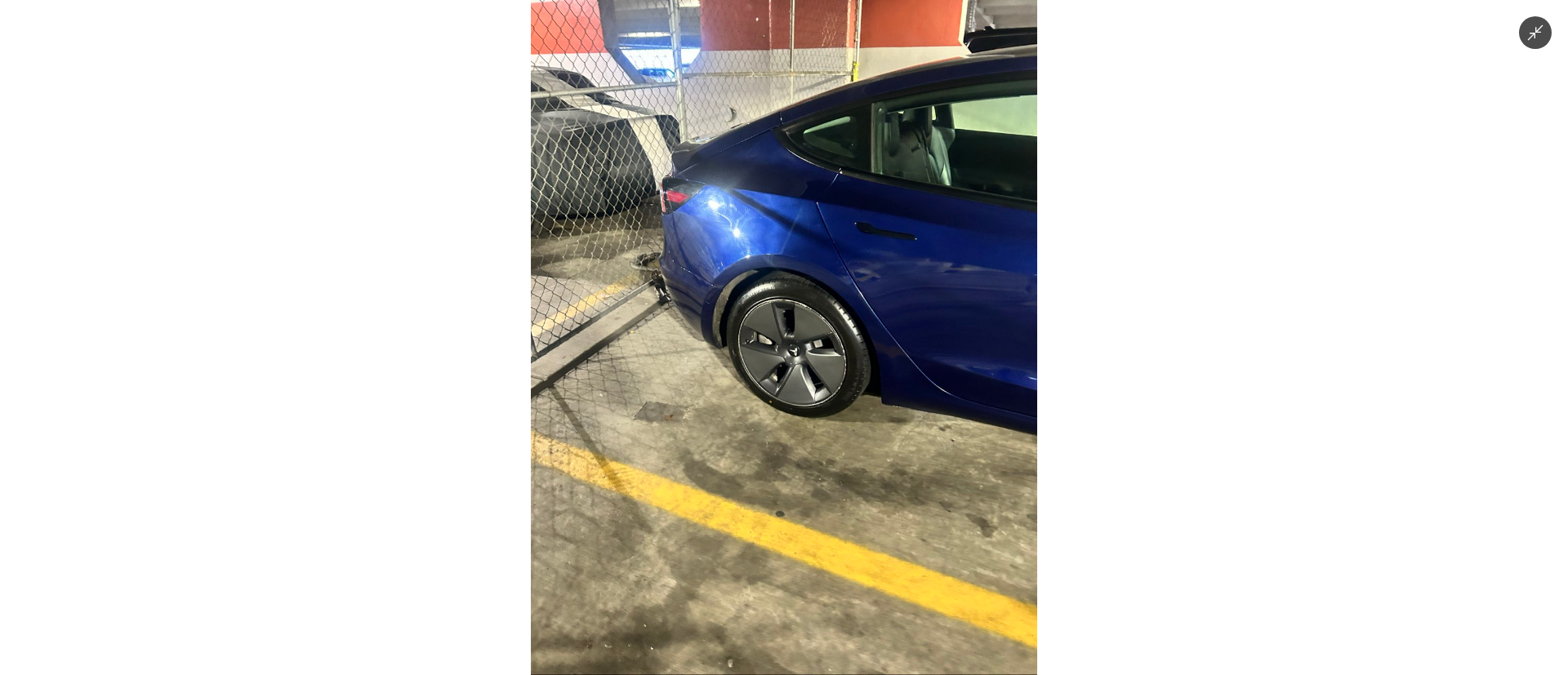
click at [827, 375] on img at bounding box center [784, 337] width 506 height 675
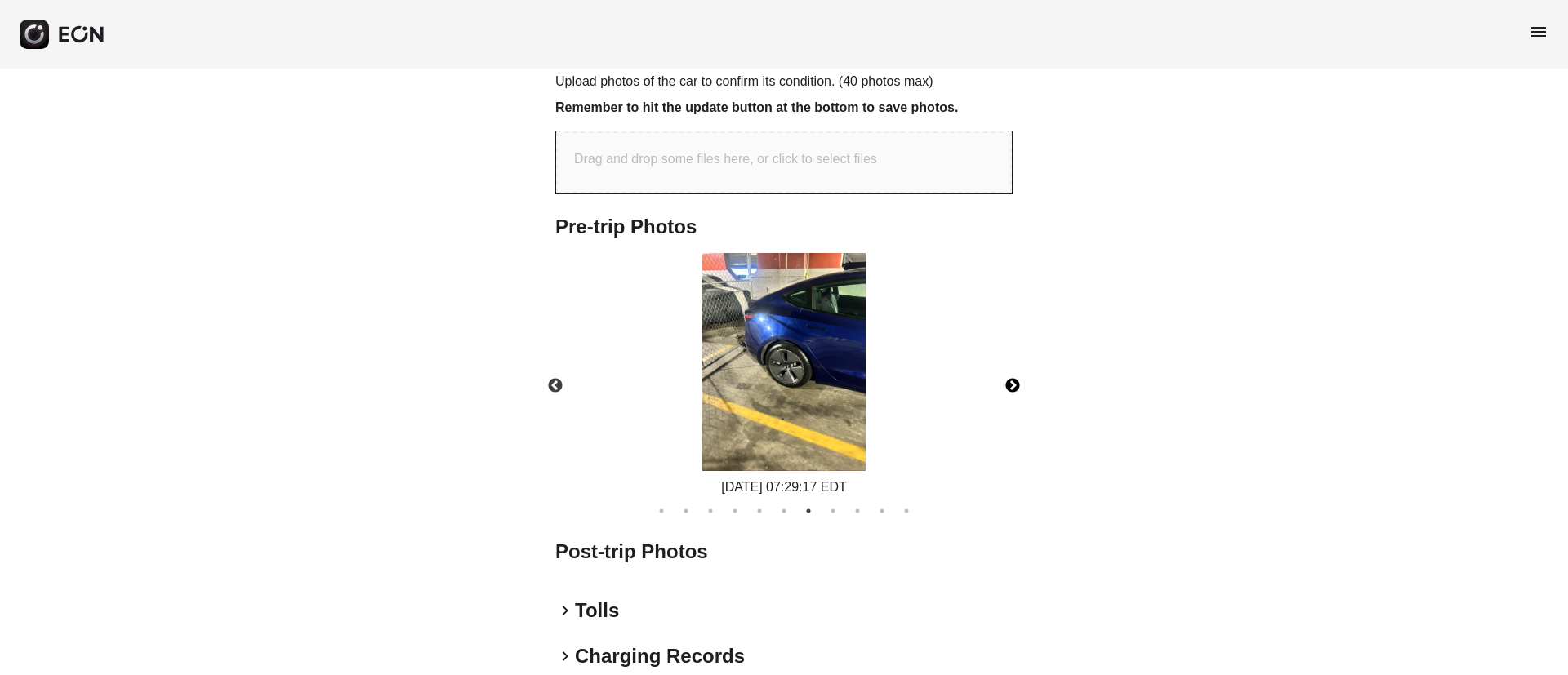
click at [1014, 385] on button "Next" at bounding box center [1012, 386] width 57 height 57
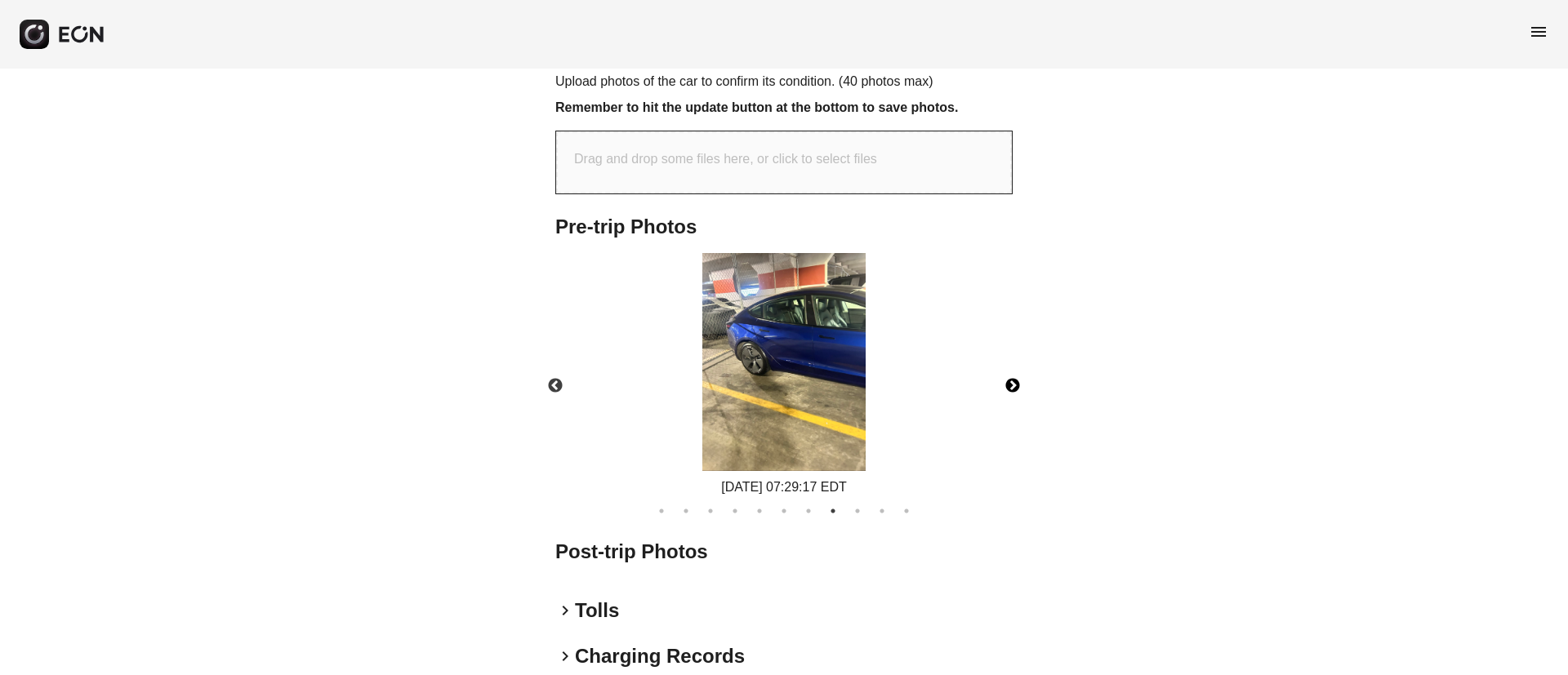
click at [1014, 385] on button "Next" at bounding box center [1012, 386] width 57 height 57
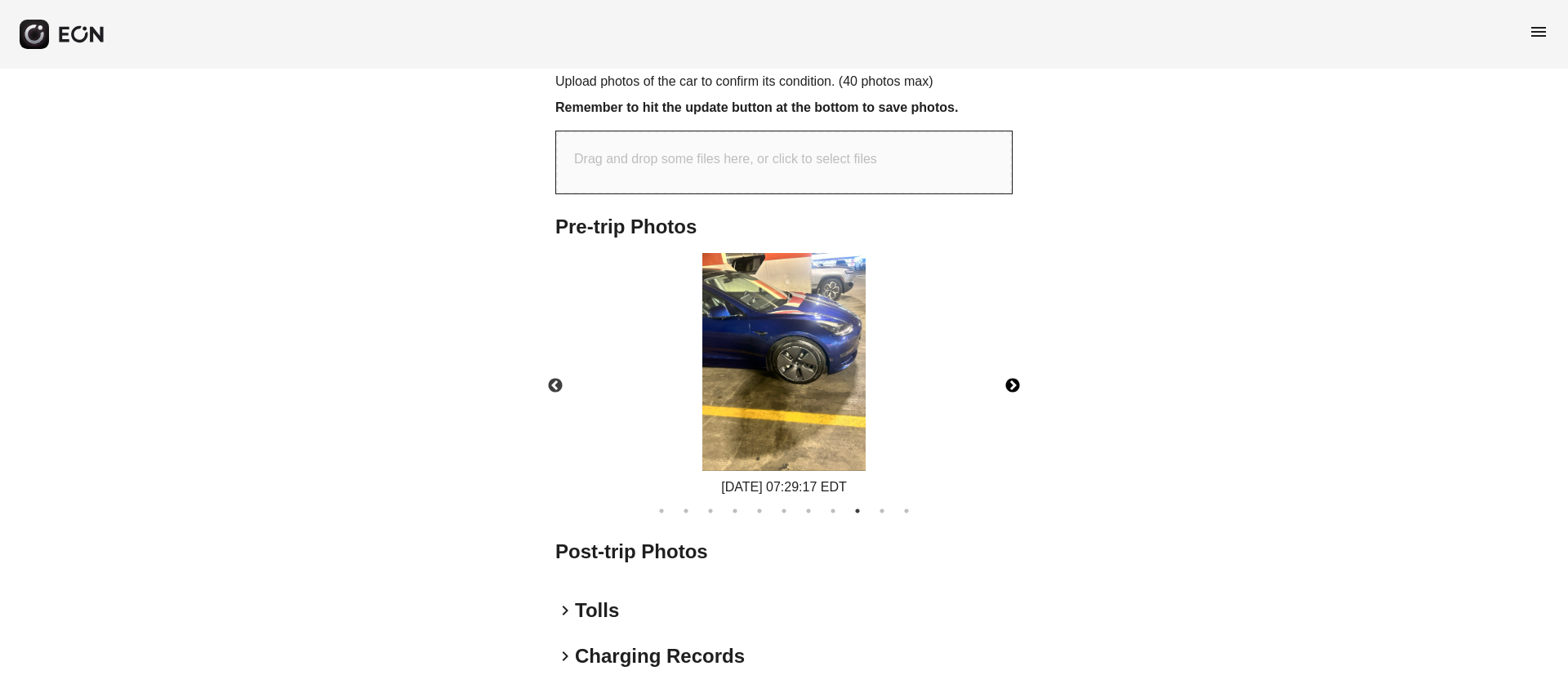
click at [817, 382] on img at bounding box center [784, 362] width 163 height 218
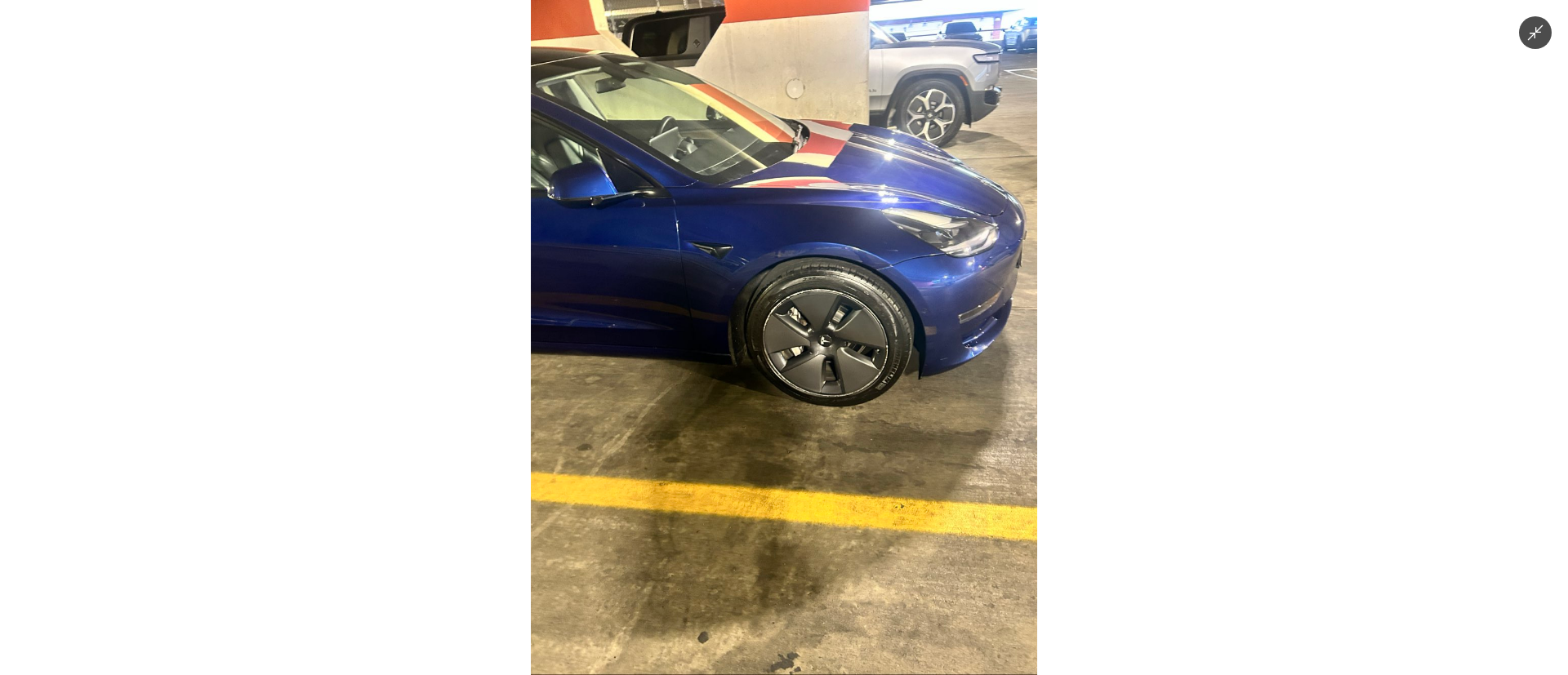
click at [817, 382] on img at bounding box center [784, 337] width 506 height 675
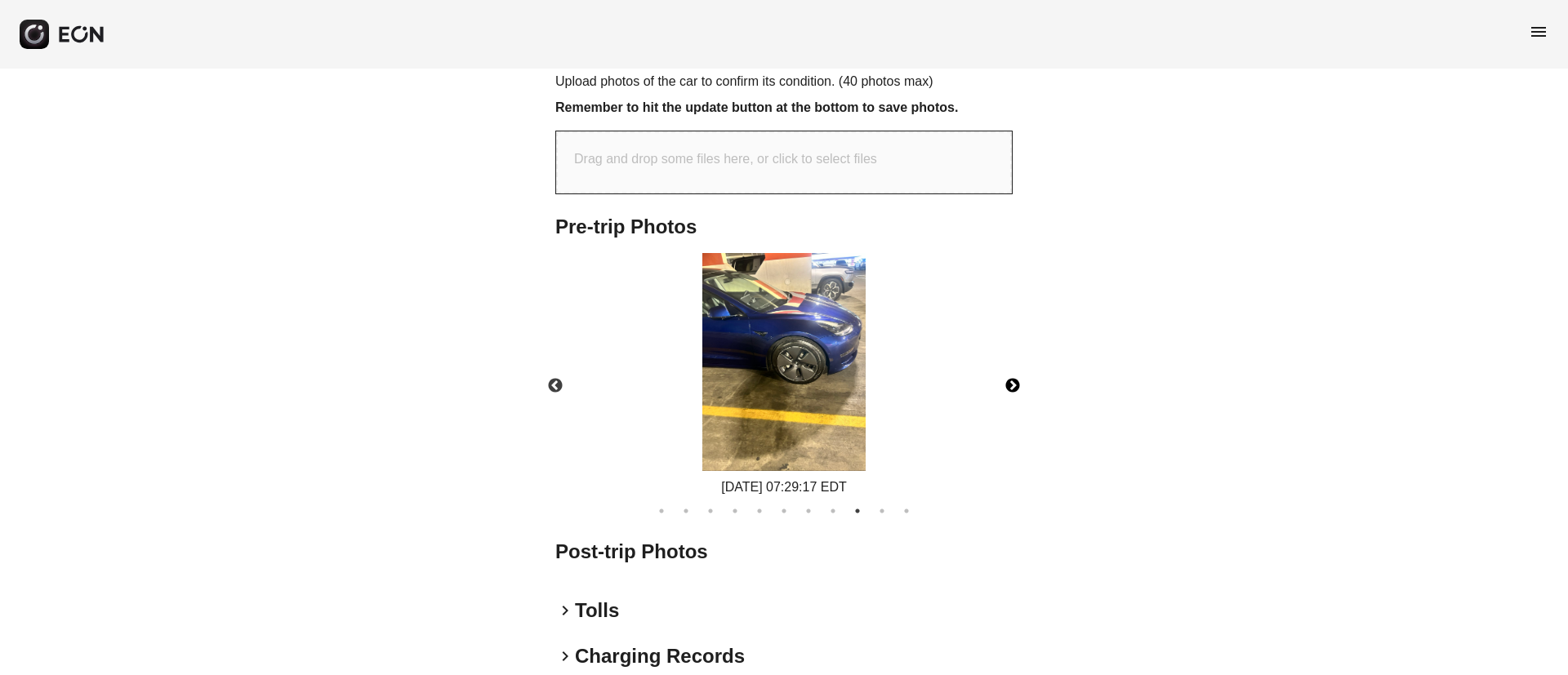
click at [1008, 376] on button "Next" at bounding box center [1012, 386] width 57 height 57
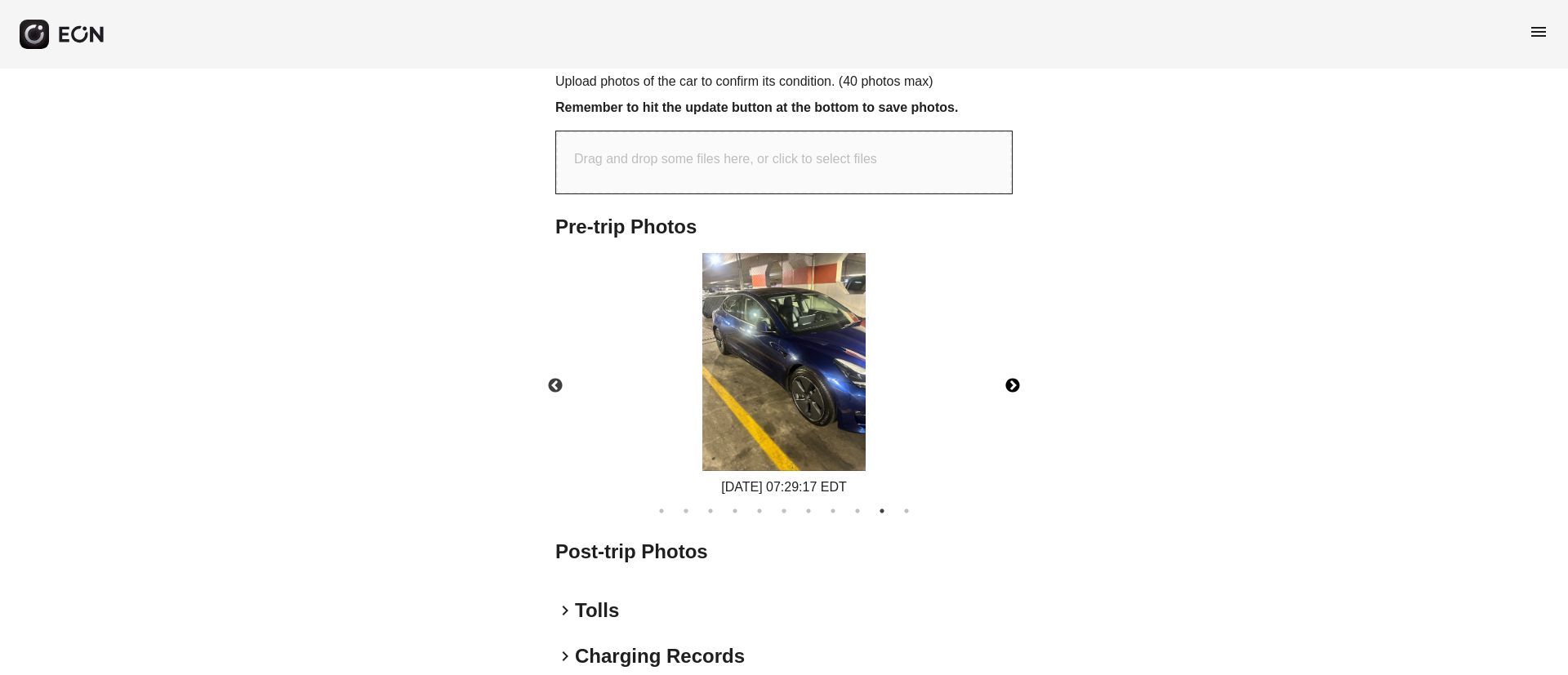
click at [862, 372] on img at bounding box center [784, 362] width 163 height 218
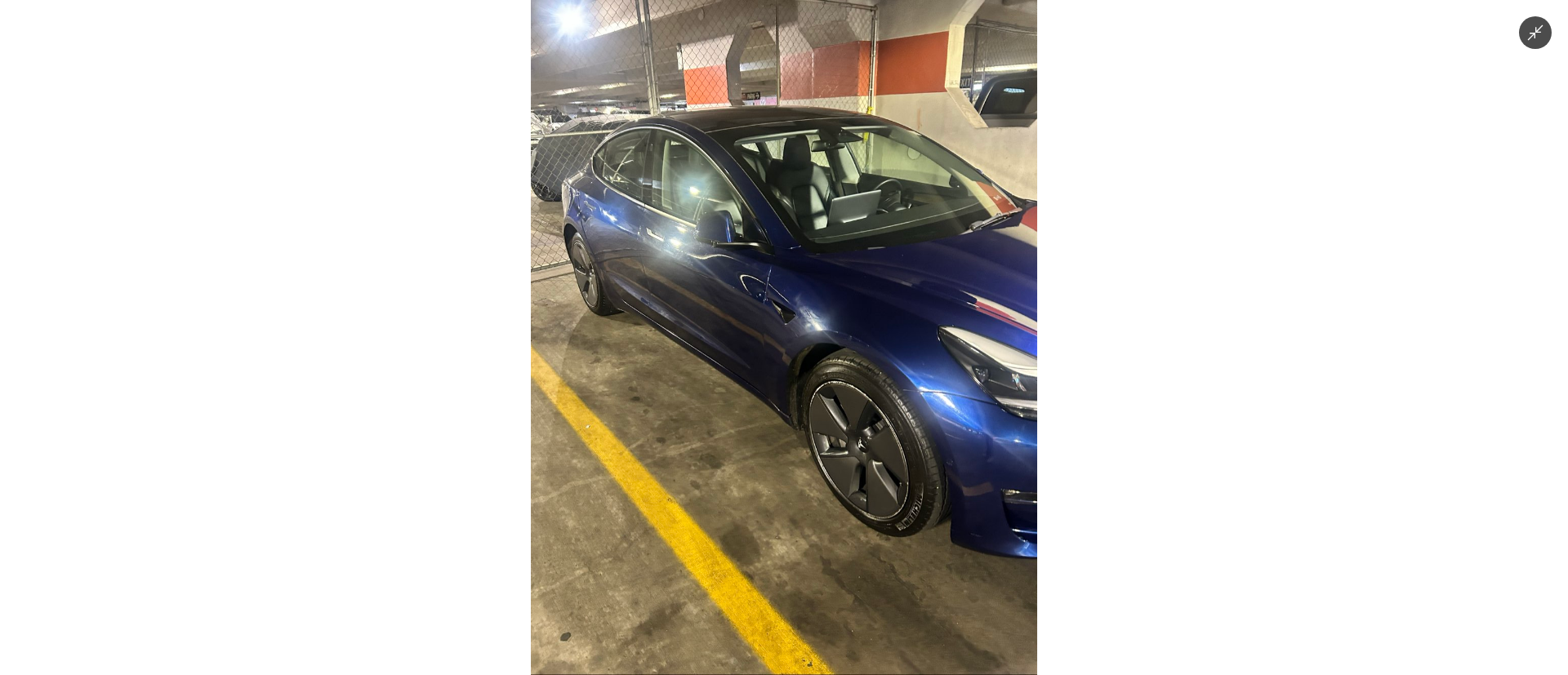
click at [862, 372] on img at bounding box center [784, 337] width 506 height 675
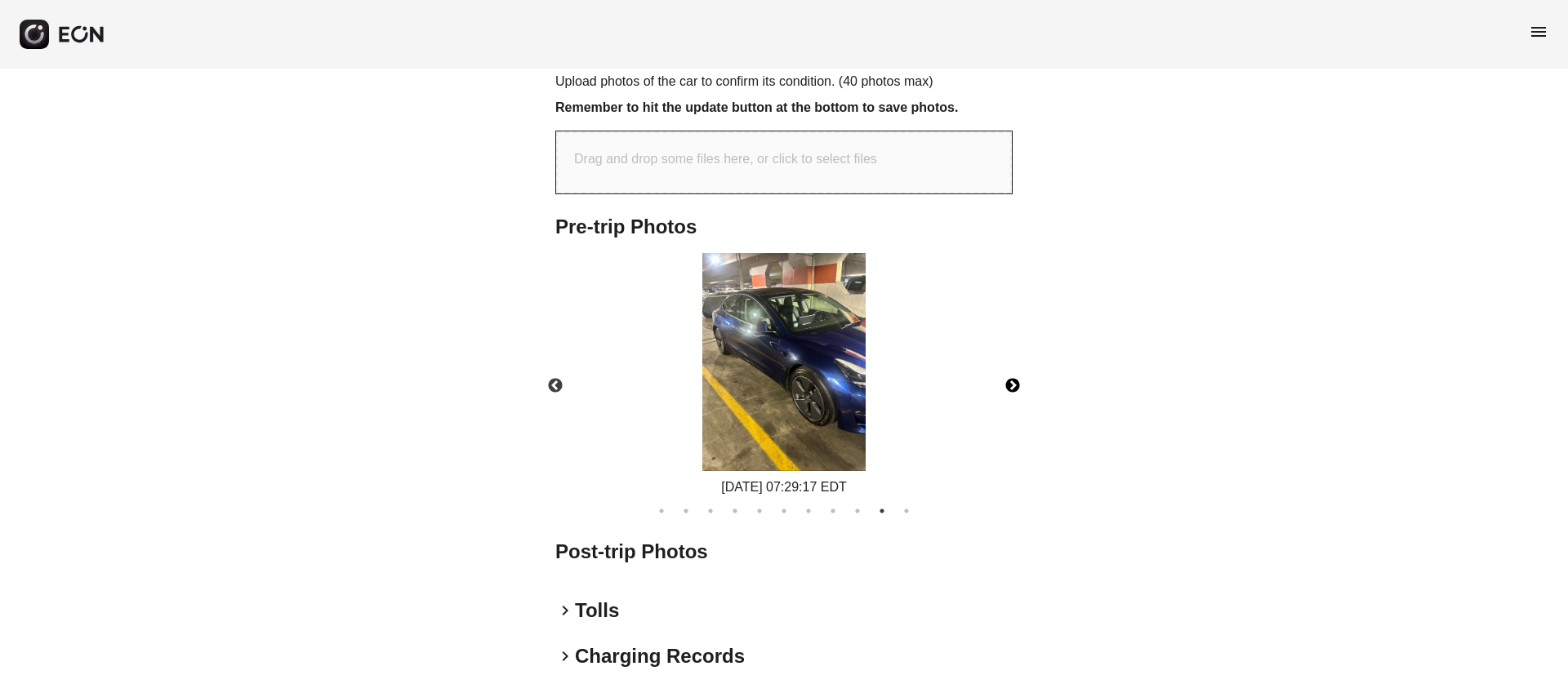
click at [1011, 383] on button "Next" at bounding box center [1012, 386] width 57 height 57
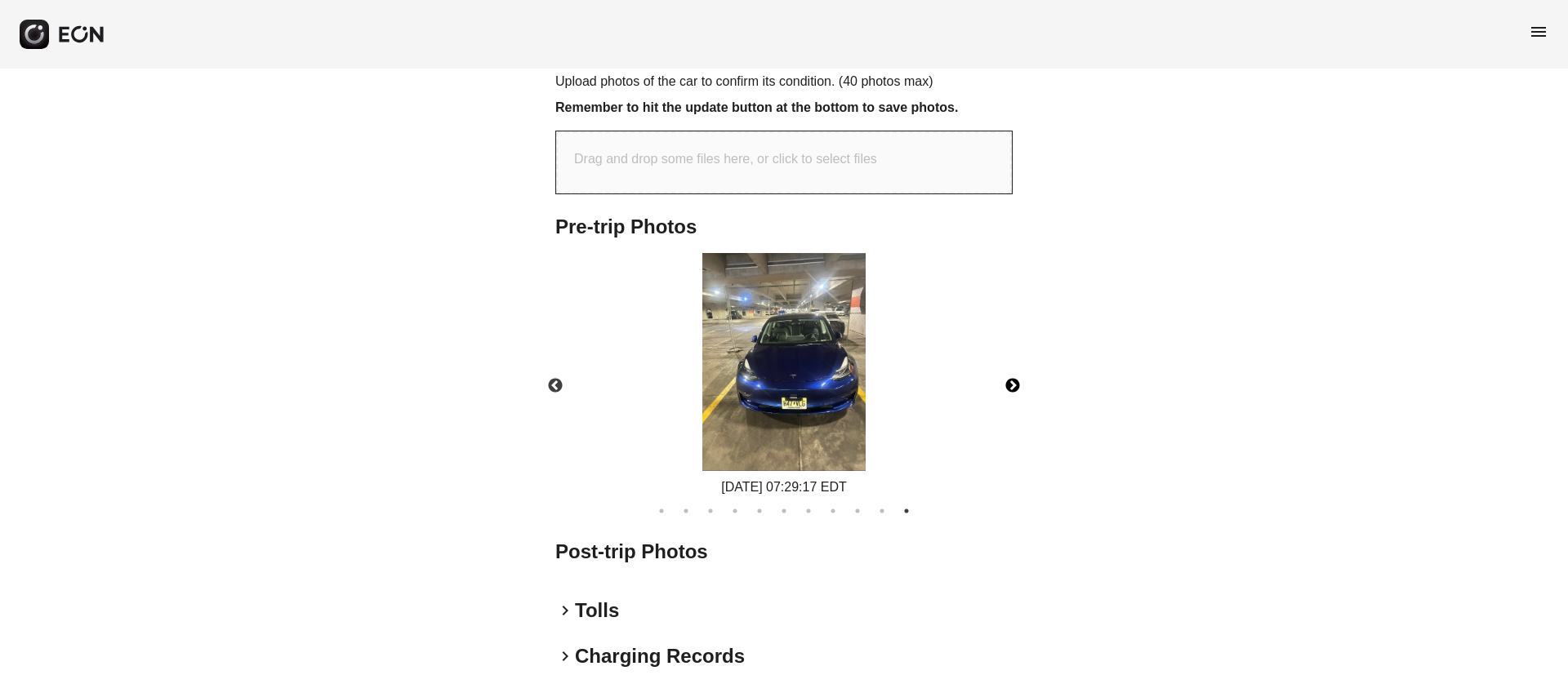
click at [812, 356] on img at bounding box center [784, 362] width 163 height 218
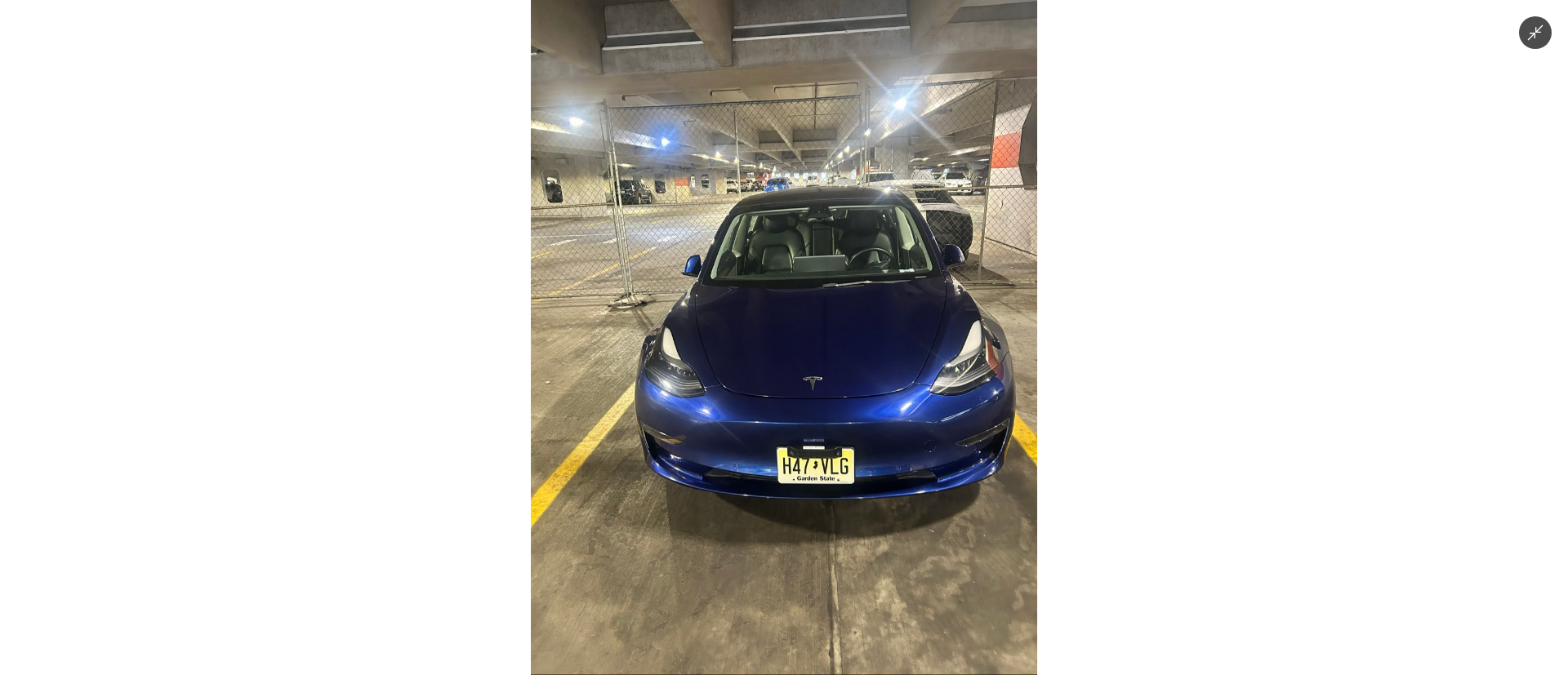
click at [812, 356] on img at bounding box center [784, 337] width 506 height 675
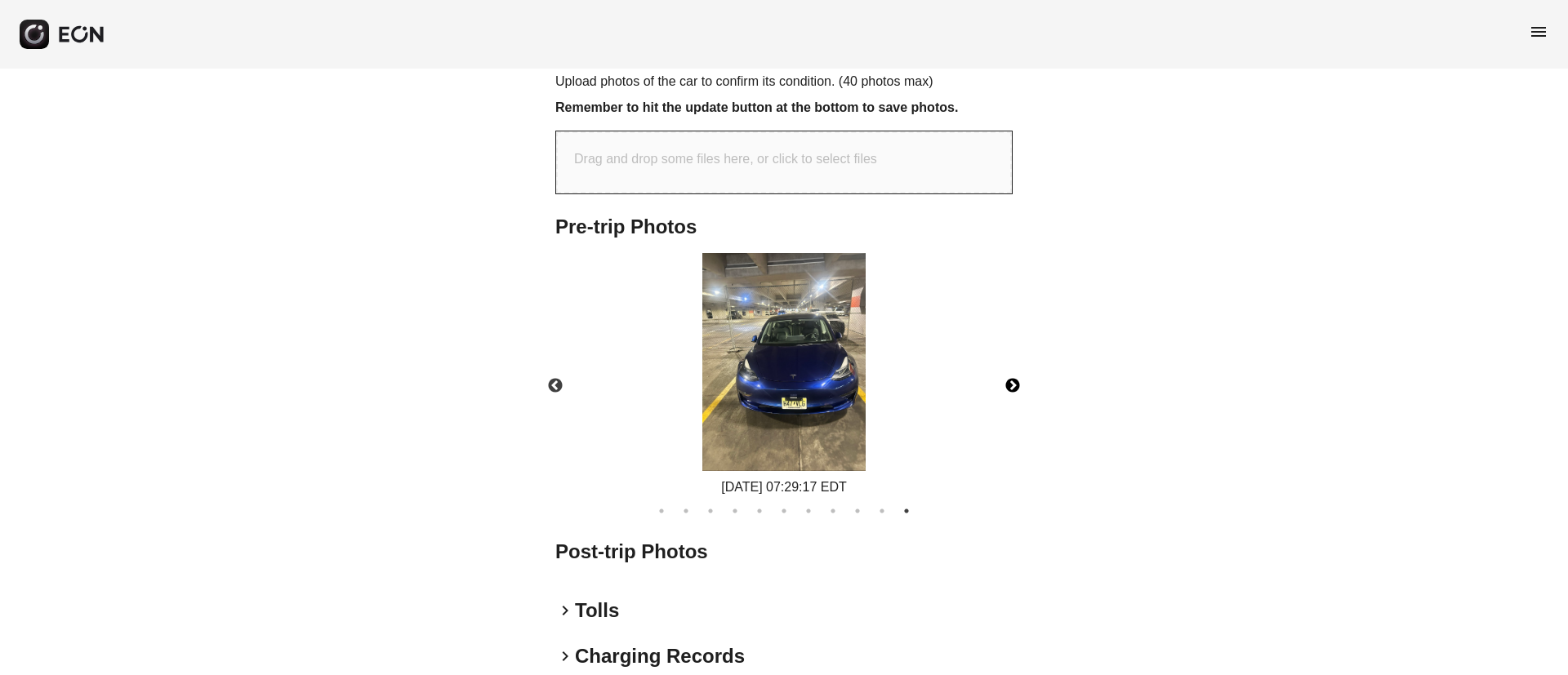
click at [1012, 388] on button "Next" at bounding box center [1012, 386] width 57 height 57
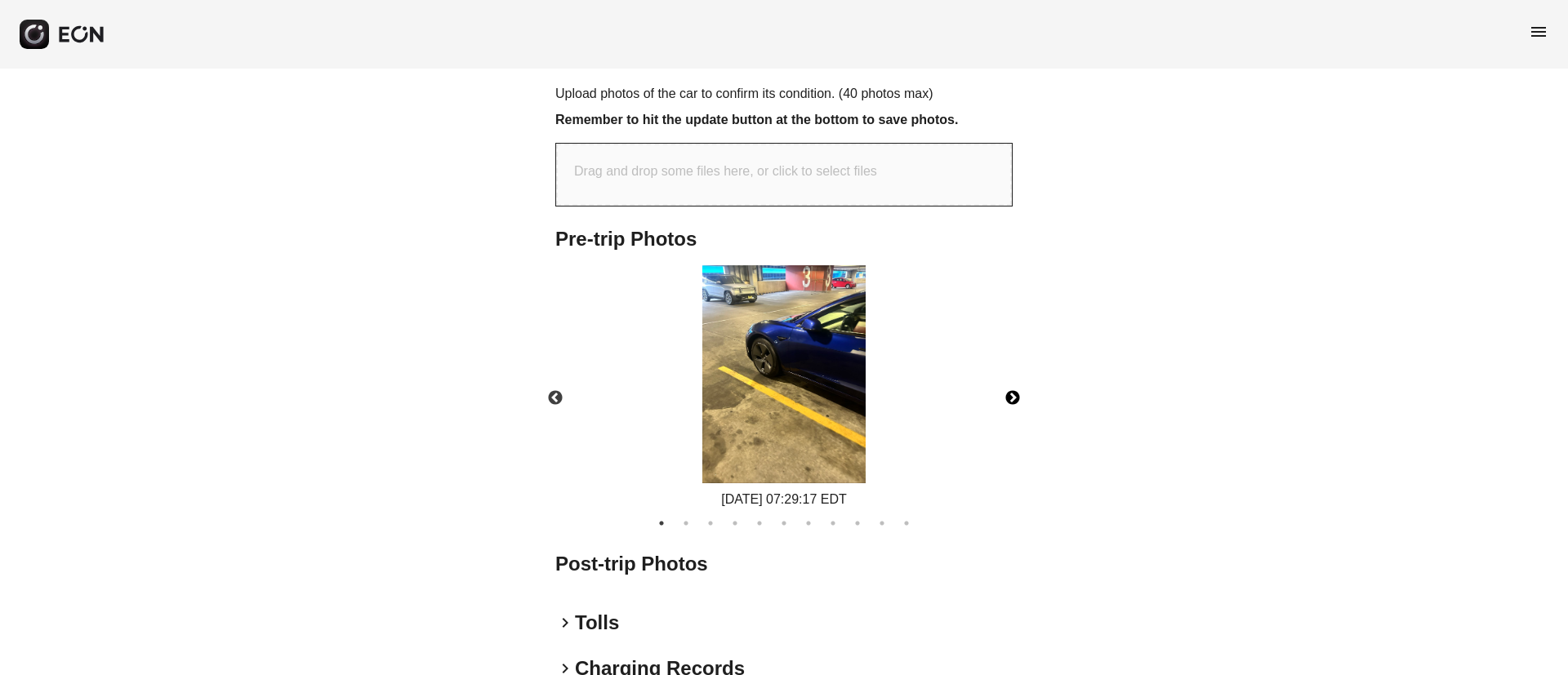
scroll to position [613, 0]
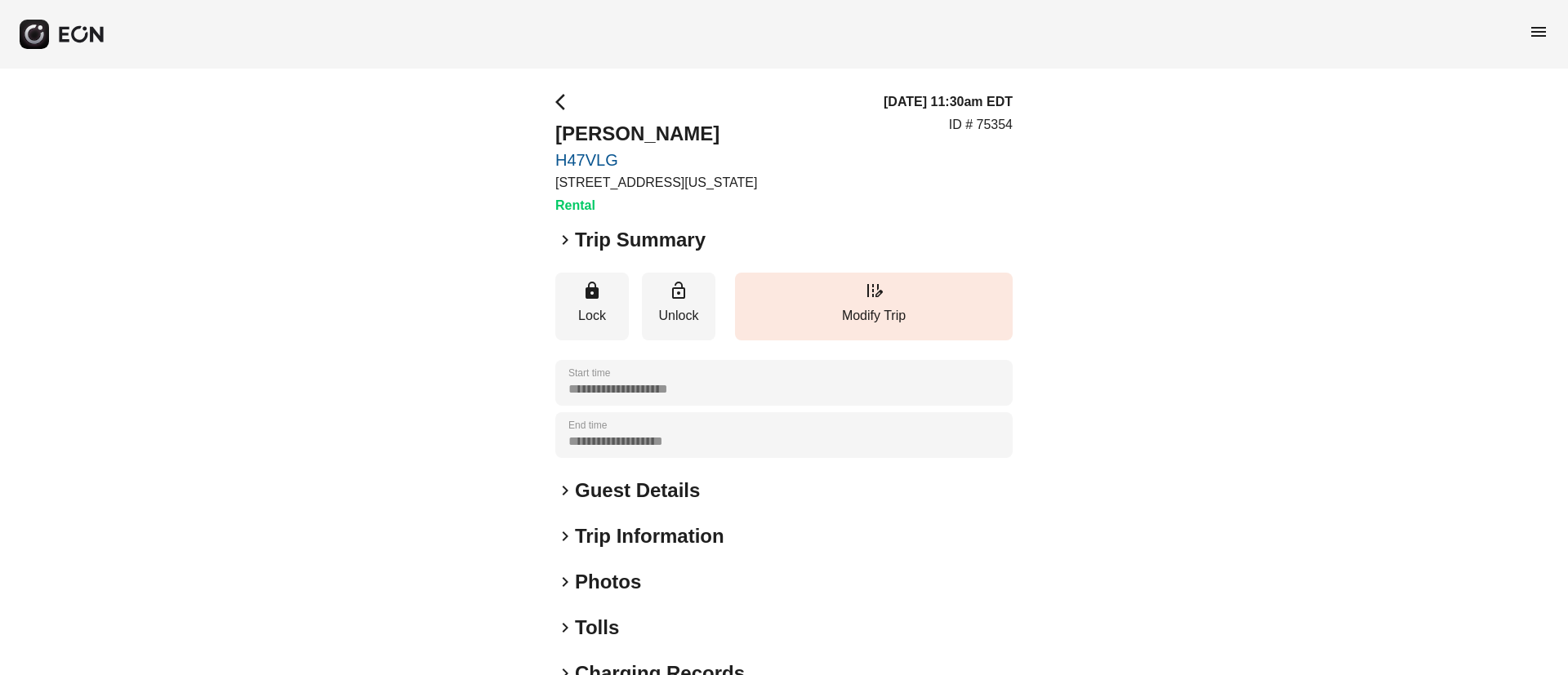
drag, startPoint x: 693, startPoint y: 600, endPoint x: 704, endPoint y: 571, distance: 31.0
click at [694, 598] on div "**********" at bounding box center [784, 441] width 457 height 699
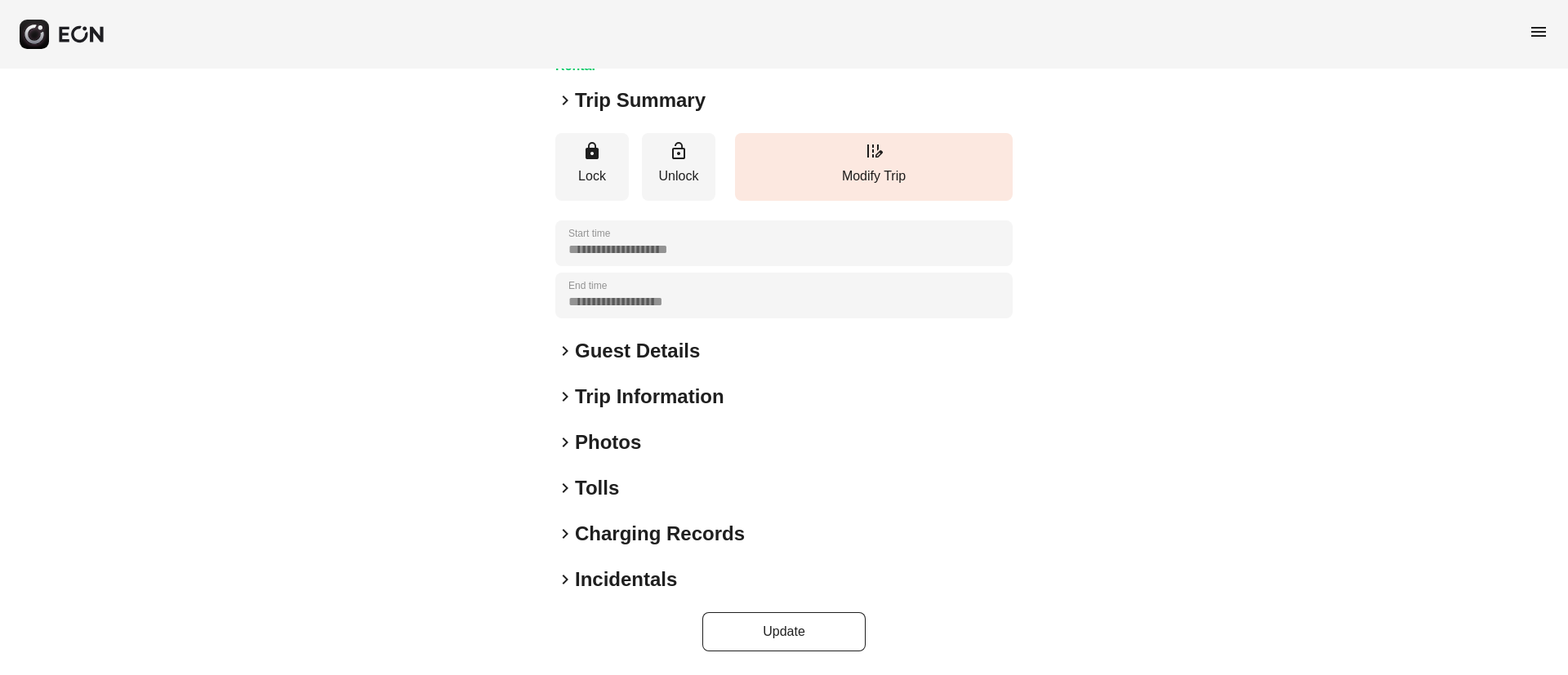
click at [648, 447] on div "keyboard_arrow_right Photos" at bounding box center [784, 443] width 457 height 27
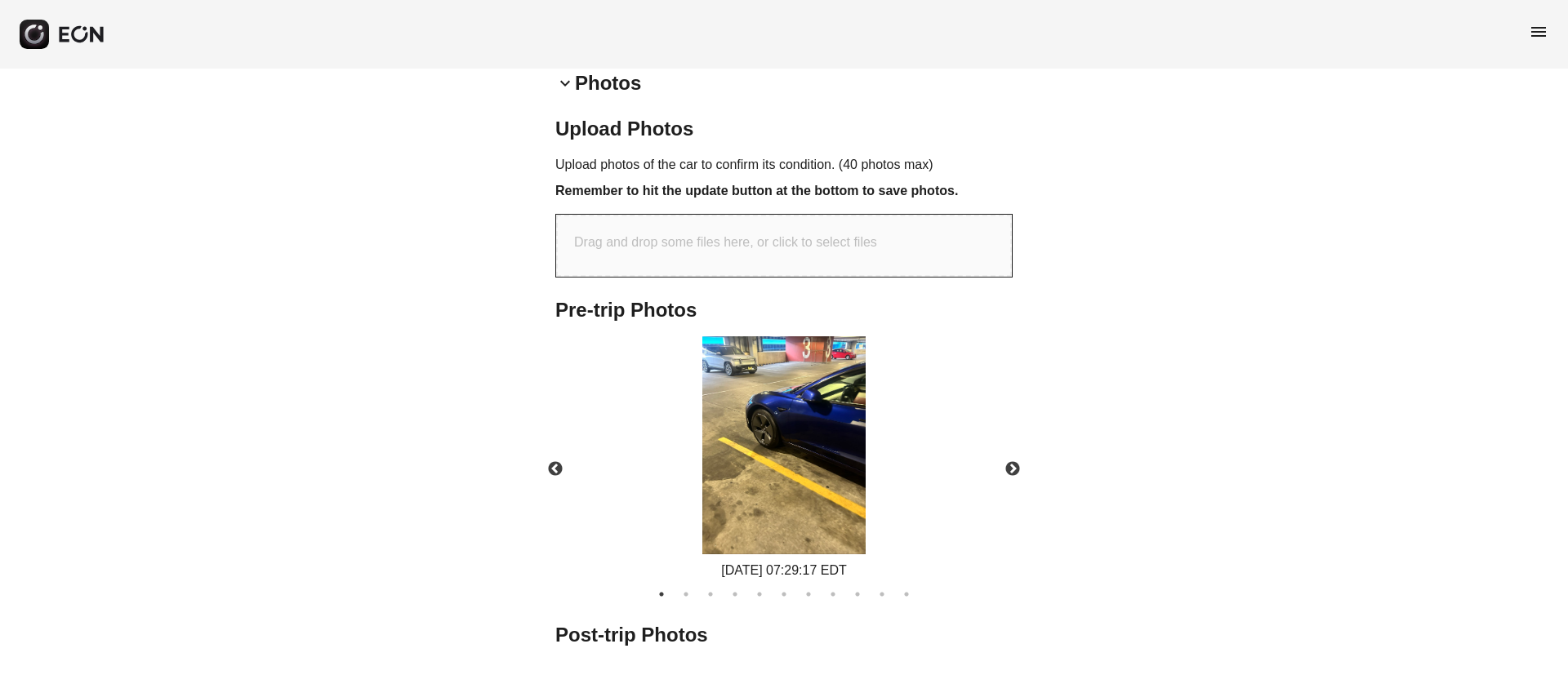
scroll to position [507, 0]
